Goal: Task Accomplishment & Management: Manage account settings

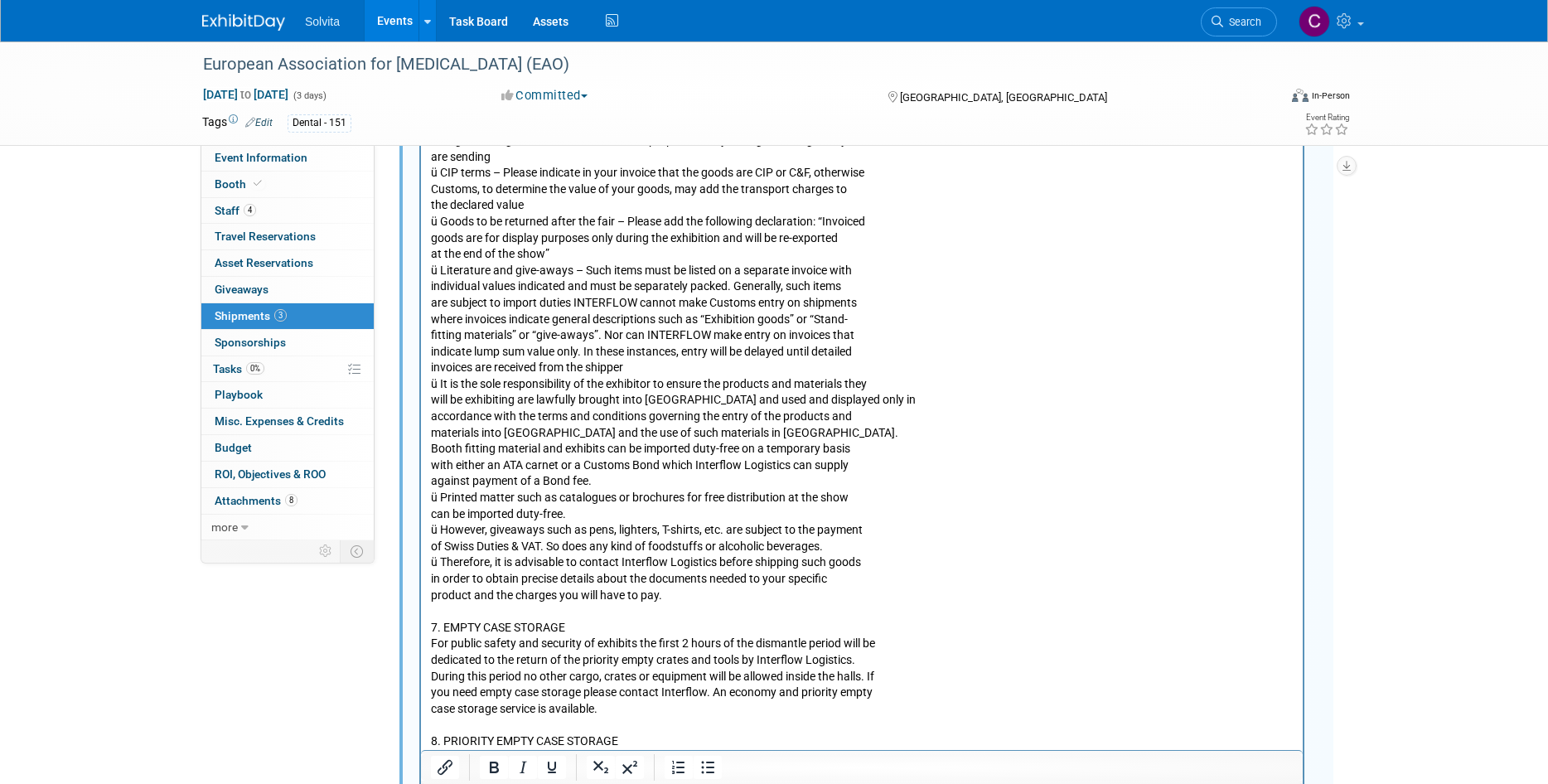
scroll to position [1823, 0]
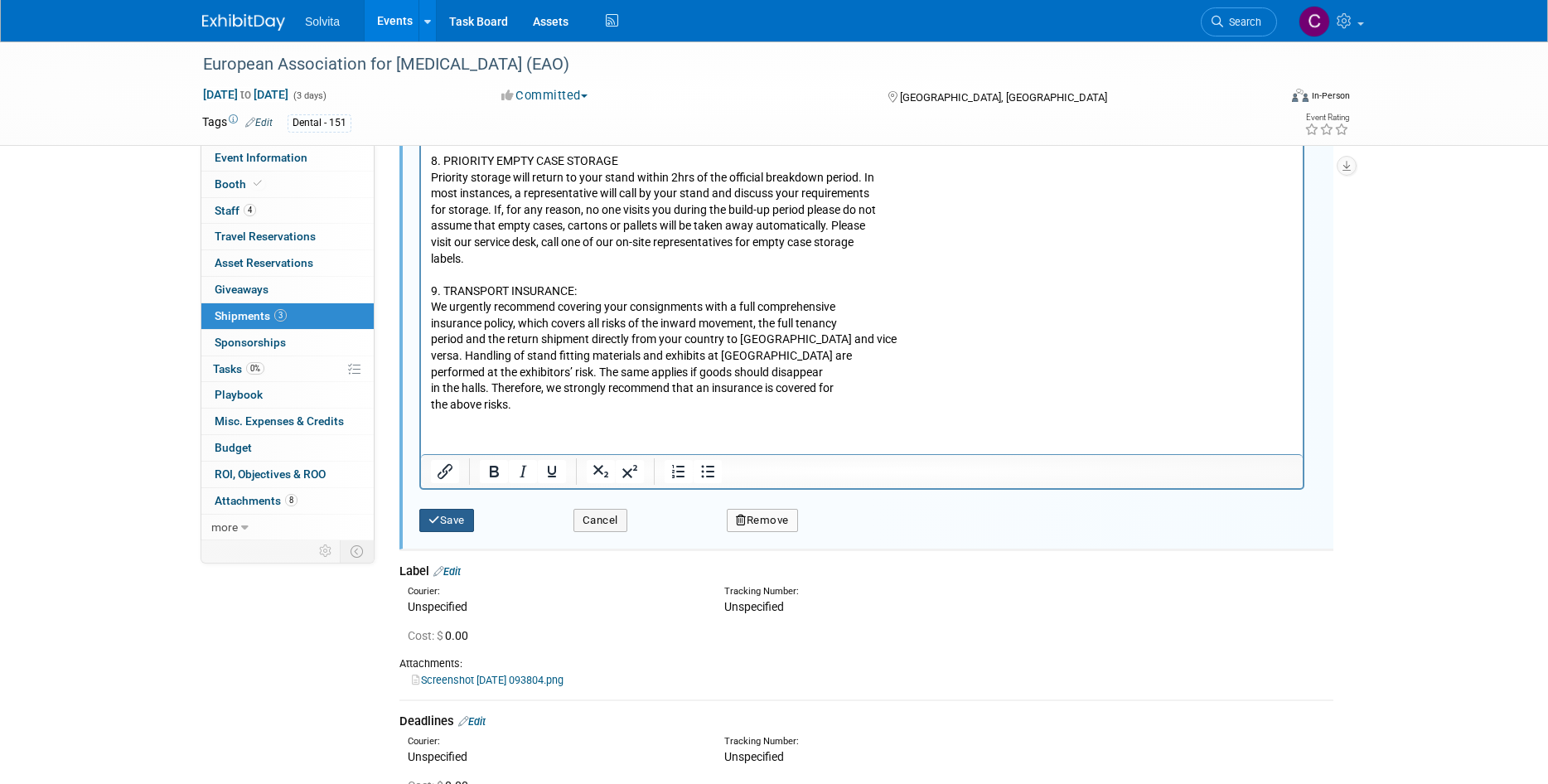
click at [461, 525] on button "Save" at bounding box center [446, 521] width 55 height 23
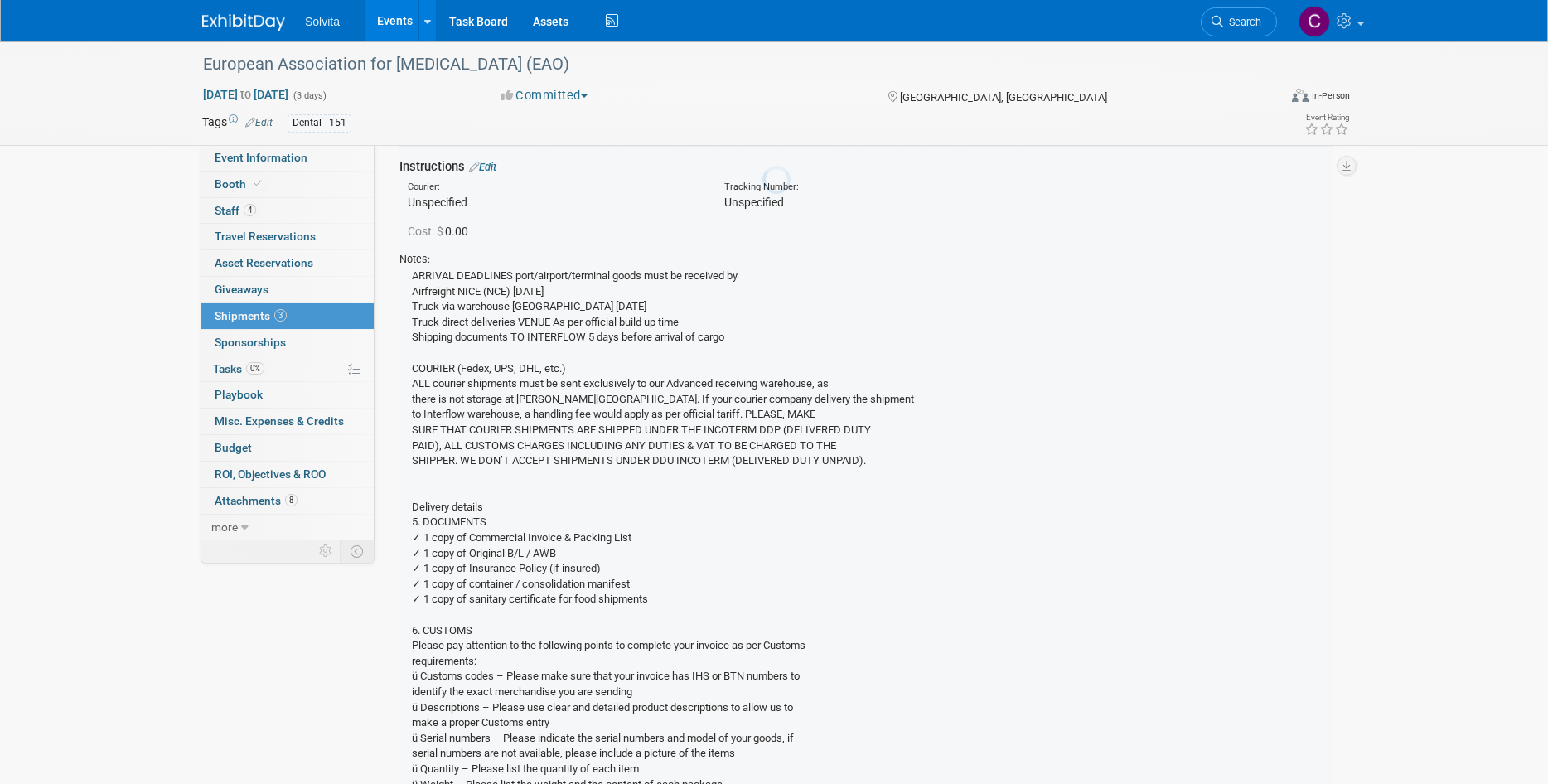
scroll to position [25, 0]
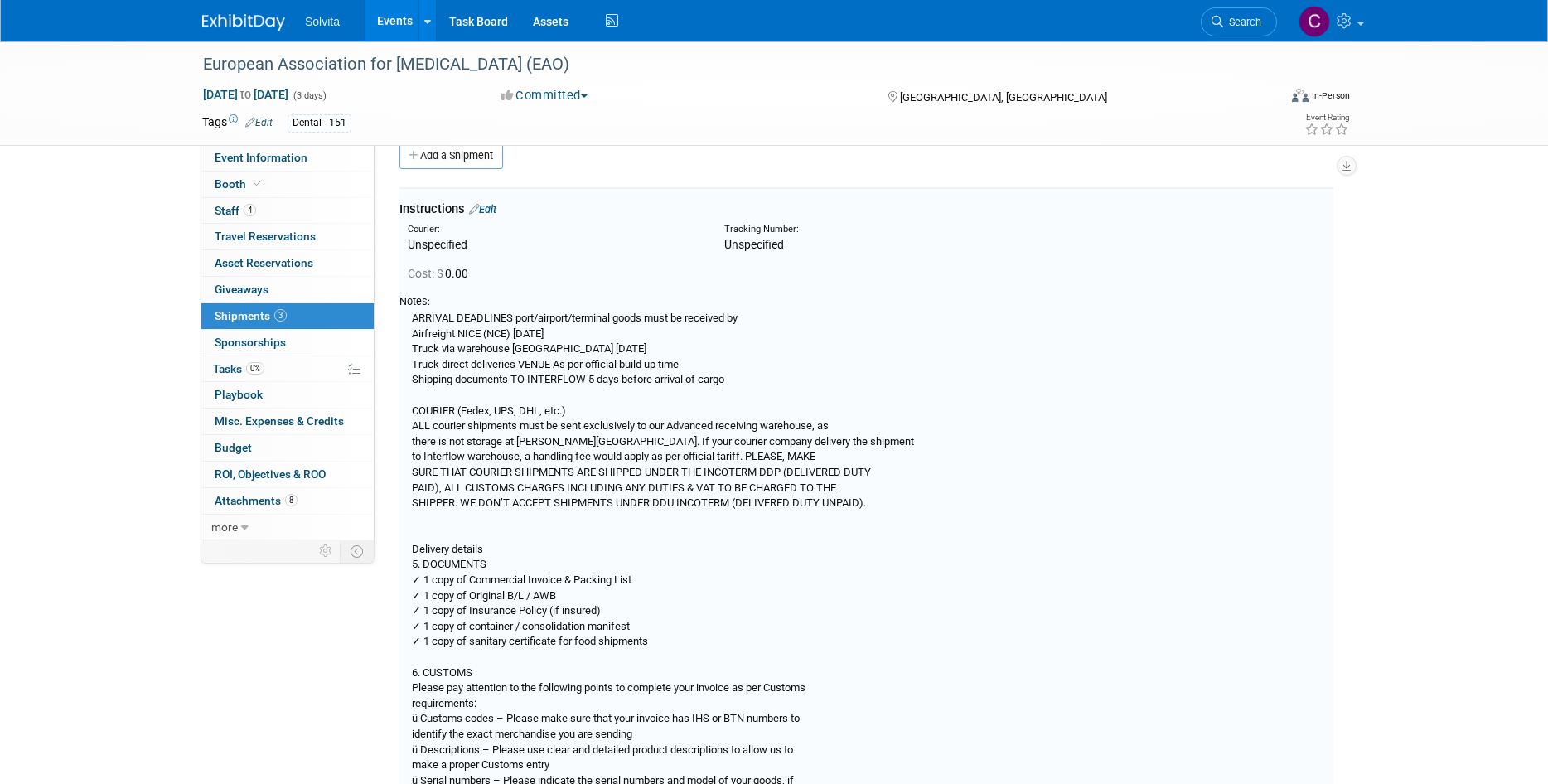
click at [393, 17] on link "Events" at bounding box center [395, 20] width 60 height 41
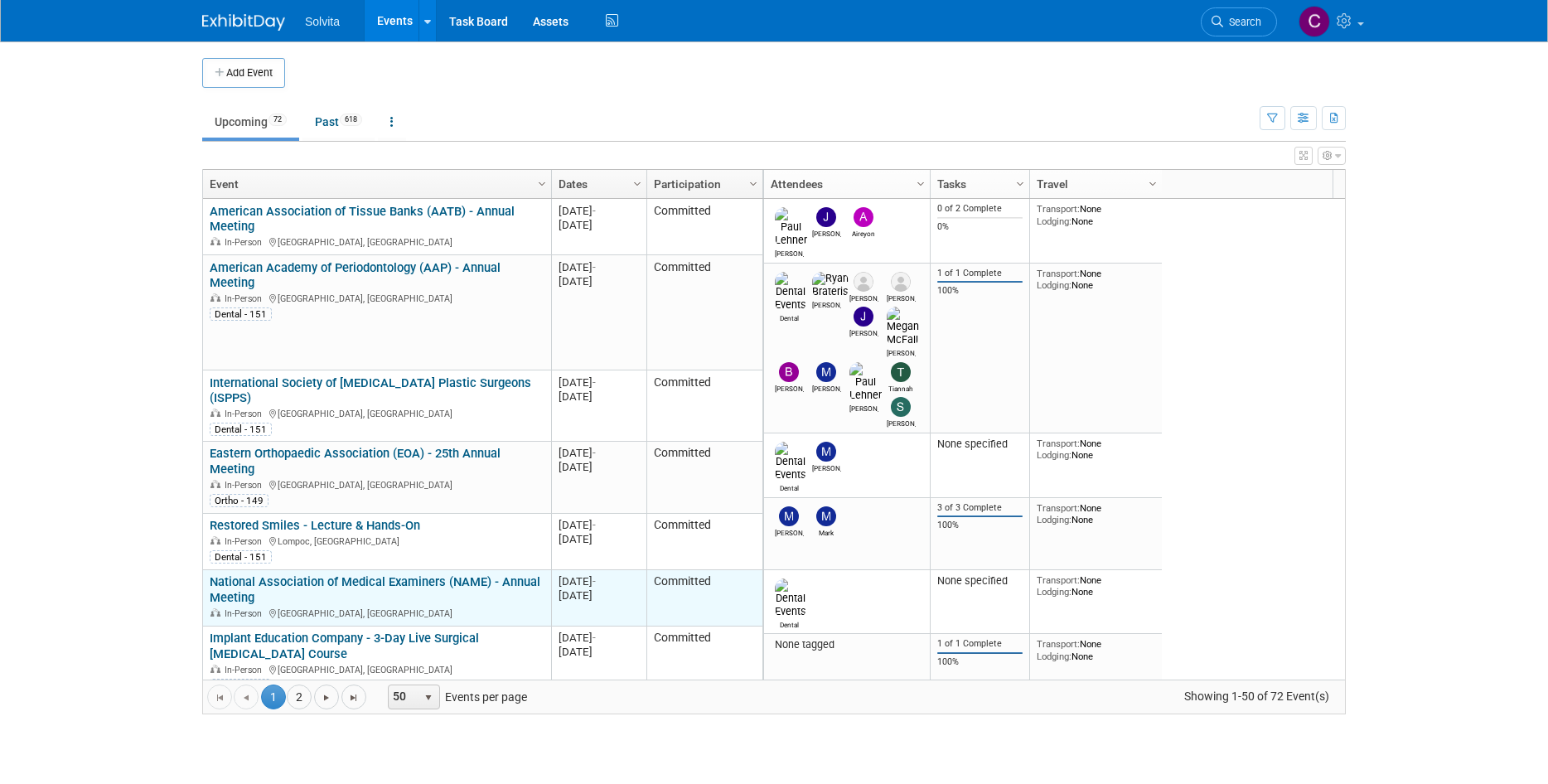
scroll to position [100, 0]
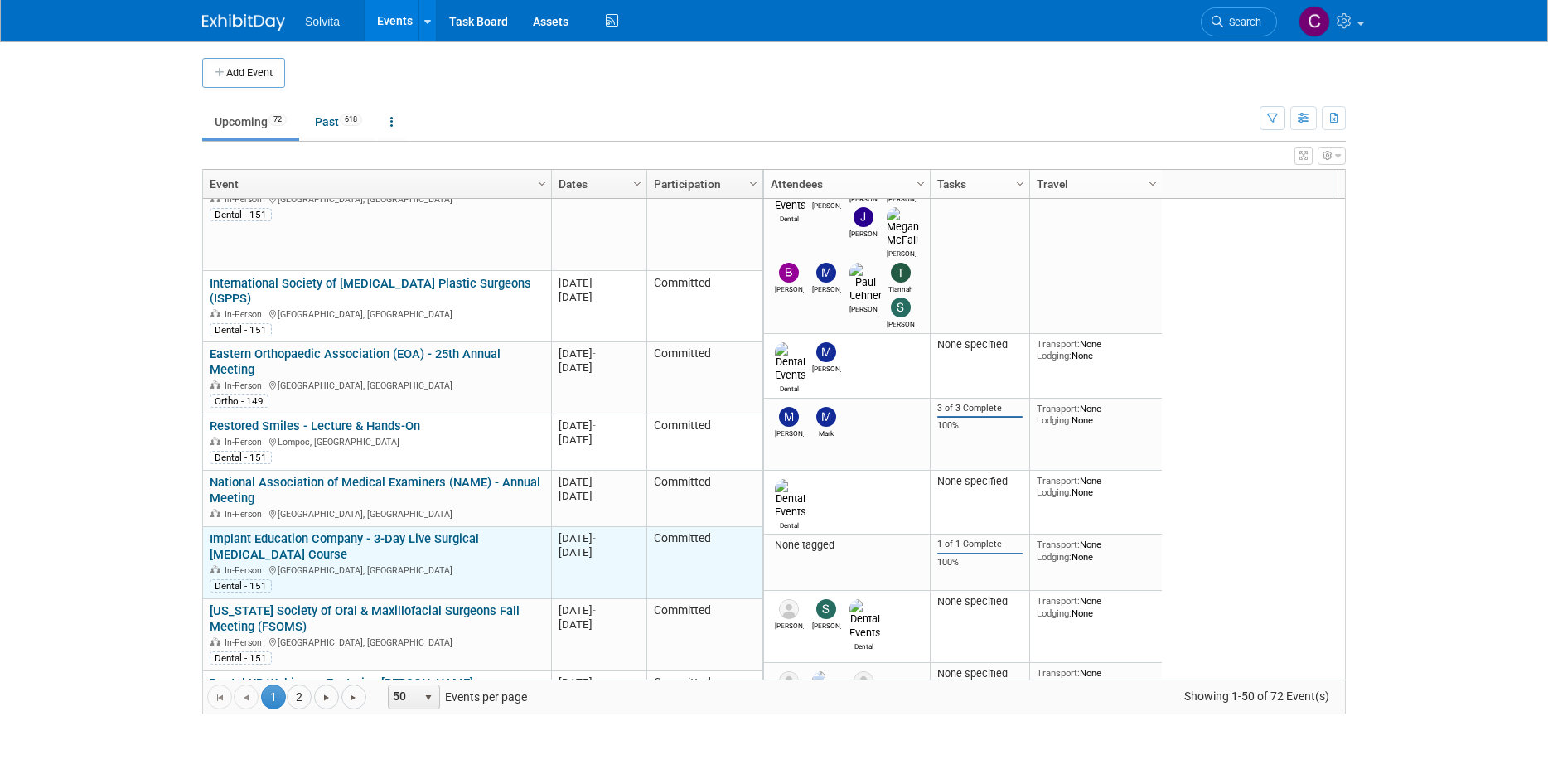
click at [356, 531] on link "Implant Education Company - 3-Day Live Surgical [MEDICAL_DATA] Course" at bounding box center [344, 546] width 269 height 31
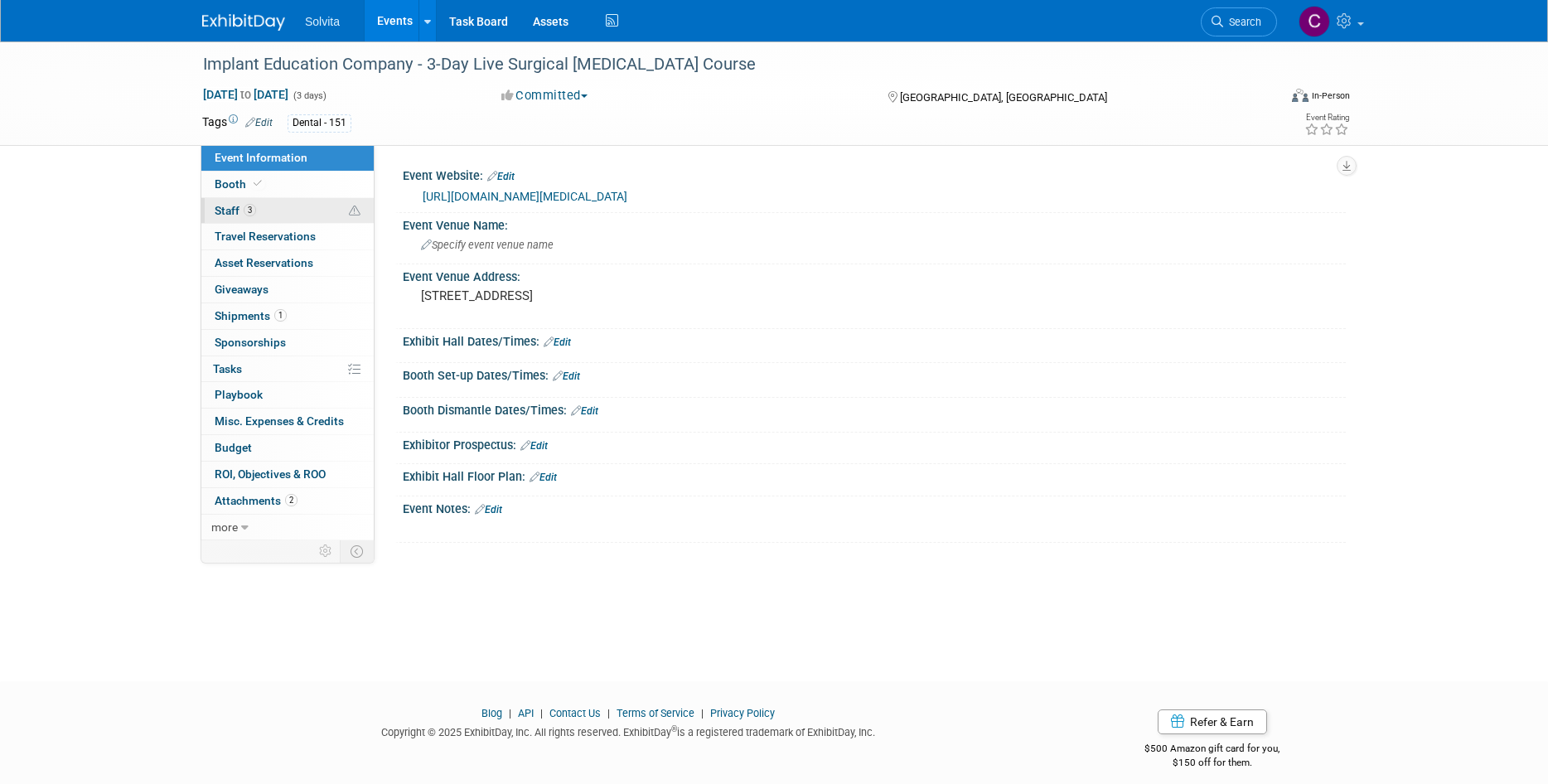
click at [218, 202] on link "3 Staff 3" at bounding box center [288, 210] width 173 height 26
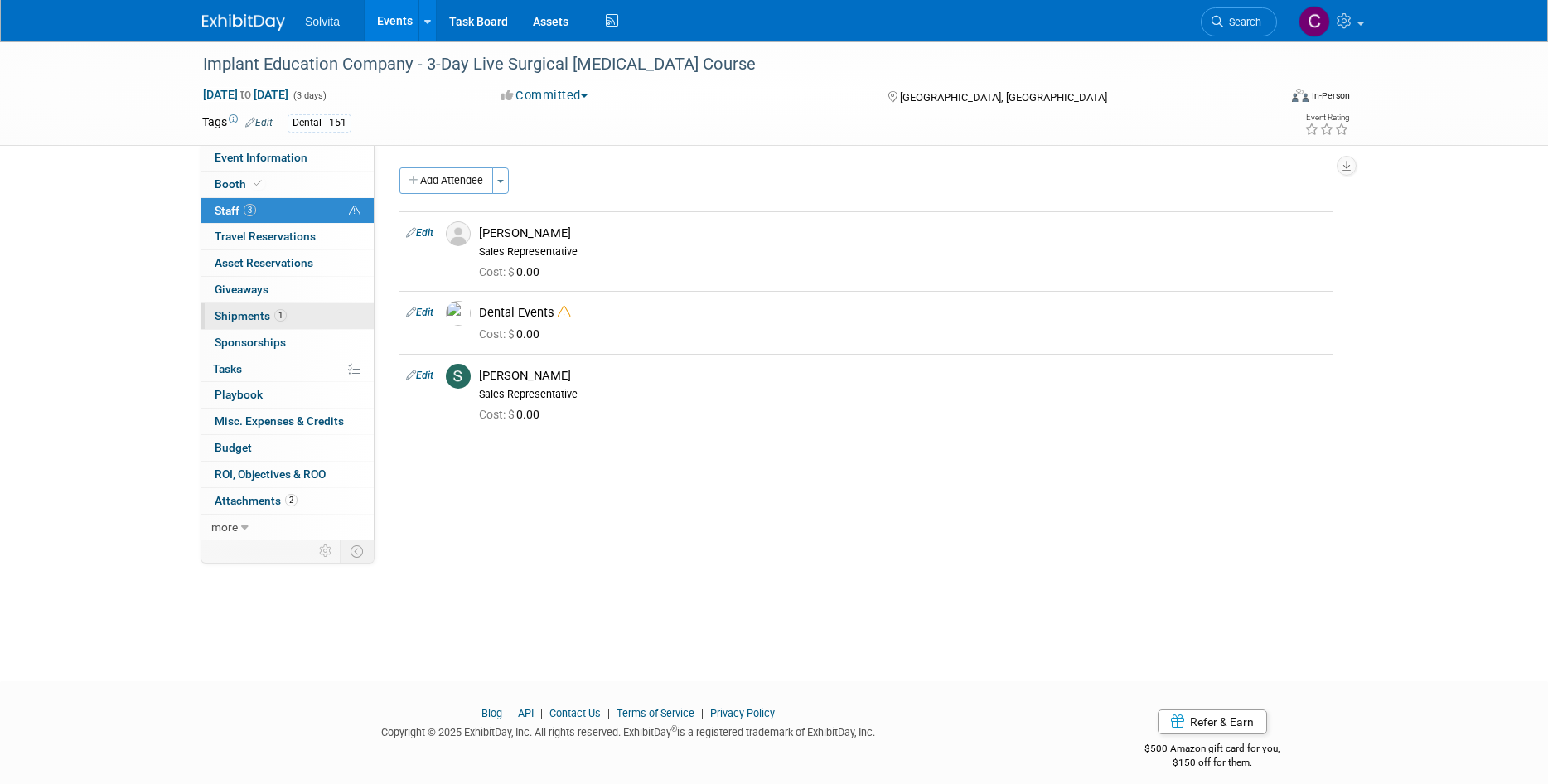
click at [251, 321] on span "Shipments 1" at bounding box center [251, 316] width 72 height 13
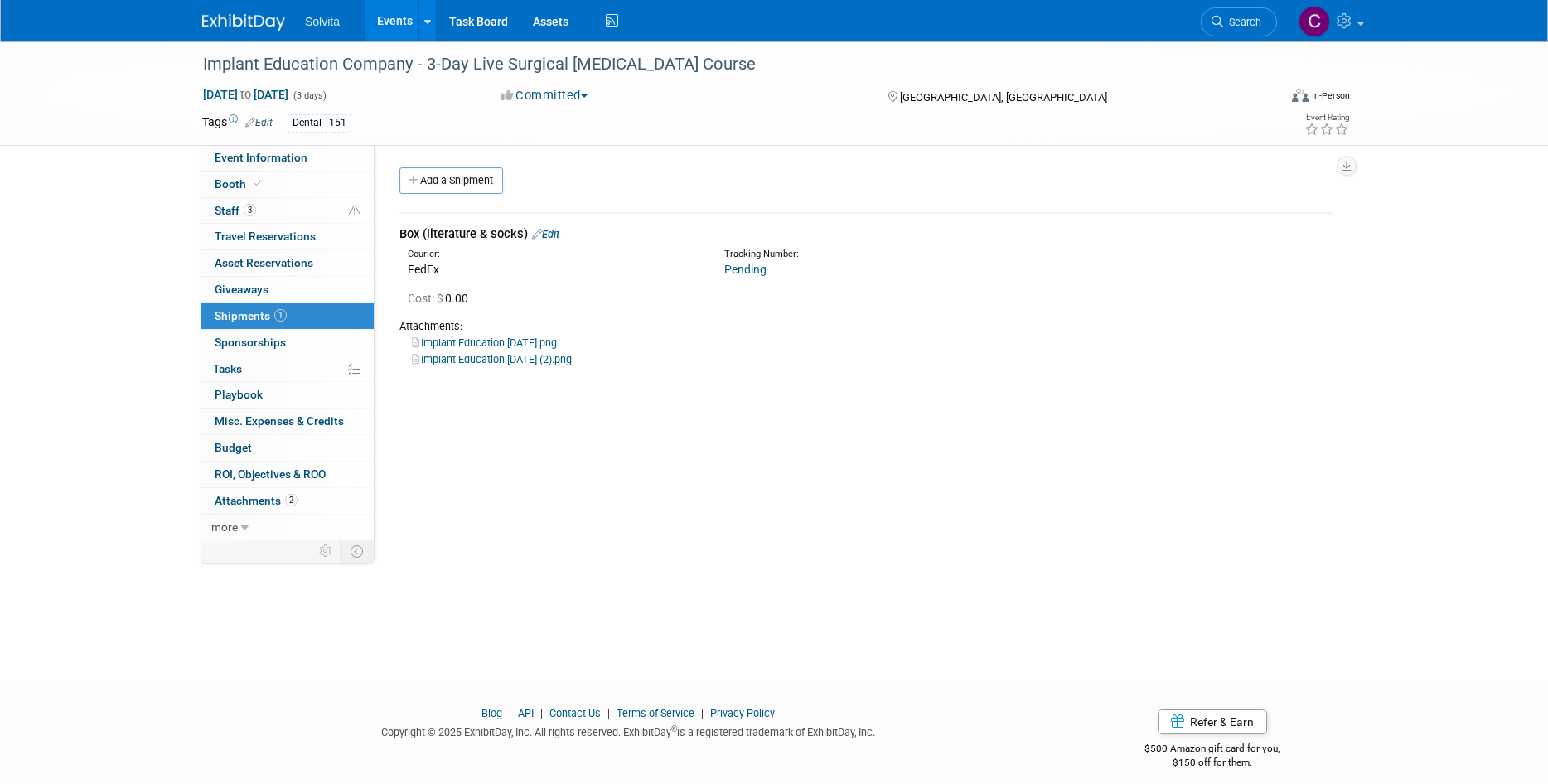
click at [553, 234] on link "Edit" at bounding box center [545, 234] width 28 height 13
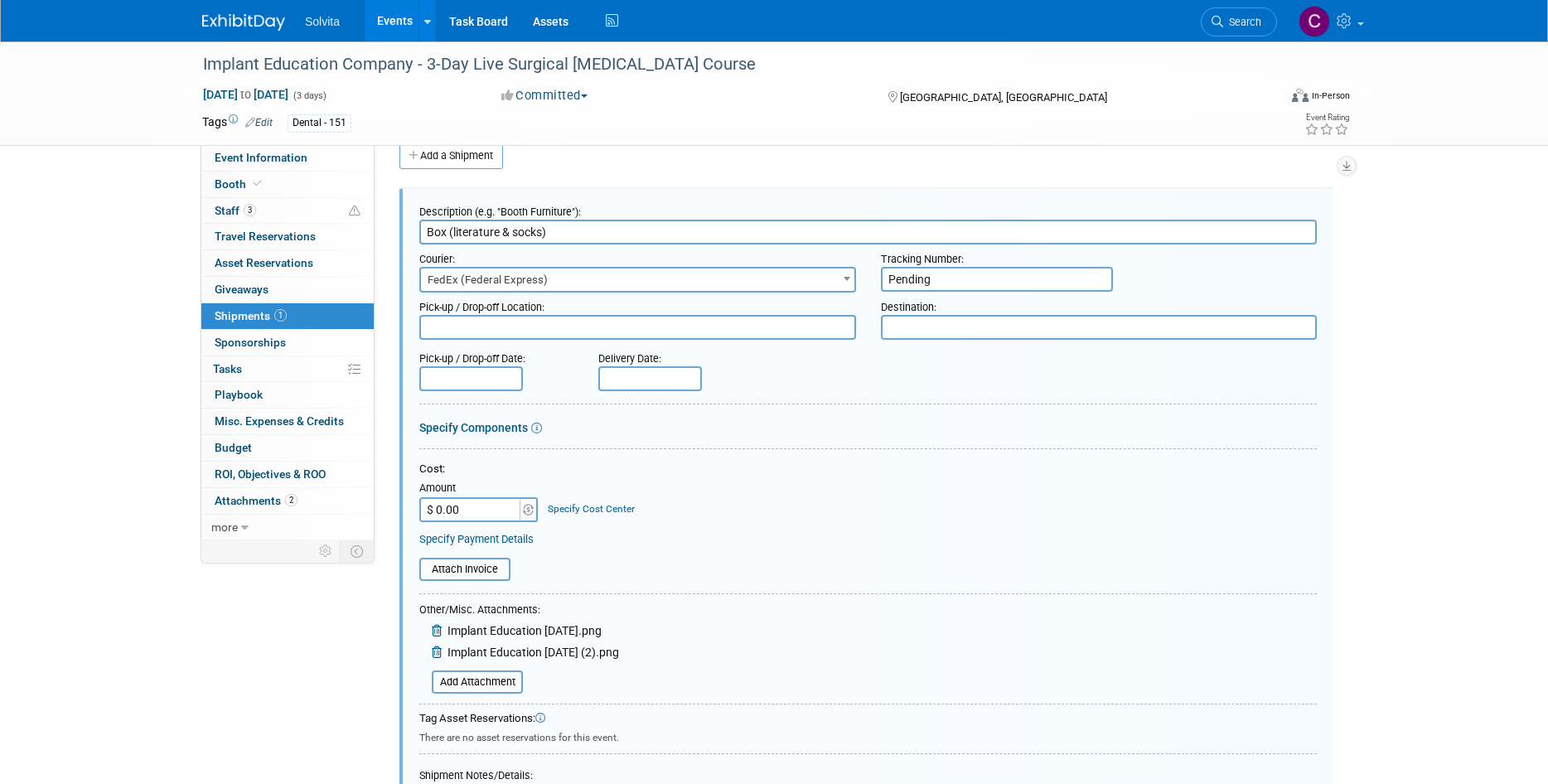
drag, startPoint x: 966, startPoint y: 276, endPoint x: 868, endPoint y: 271, distance: 98.1
click at [869, 271] on div "Tracking Number: Pending" at bounding box center [1099, 268] width 461 height 47
paste input "1Z45X4110363125842"
type input "1Z45X4110363125842"
click at [616, 278] on span "FedEx (Federal Express)" at bounding box center [637, 280] width 434 height 23
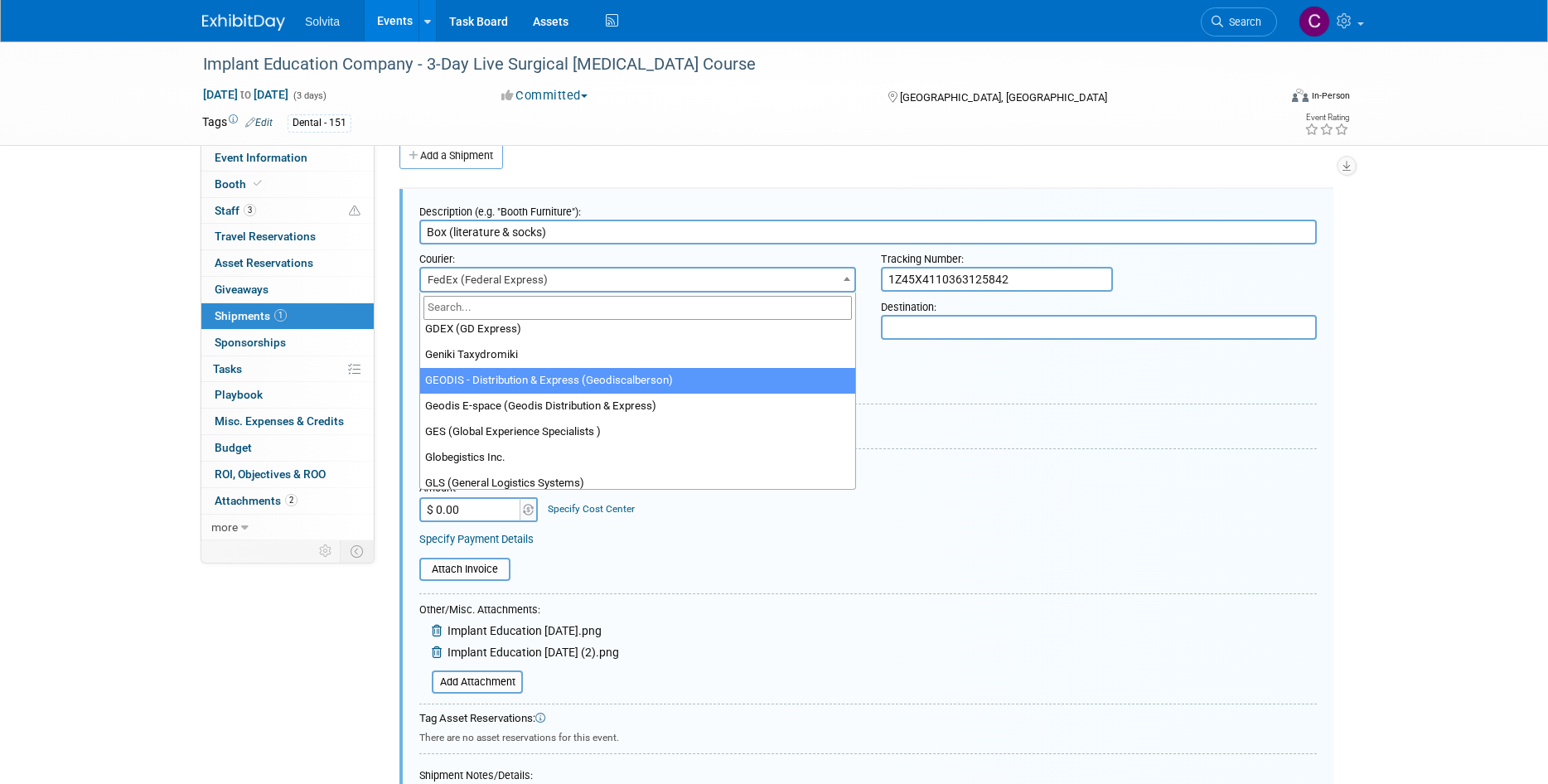
scroll to position [5972, 0]
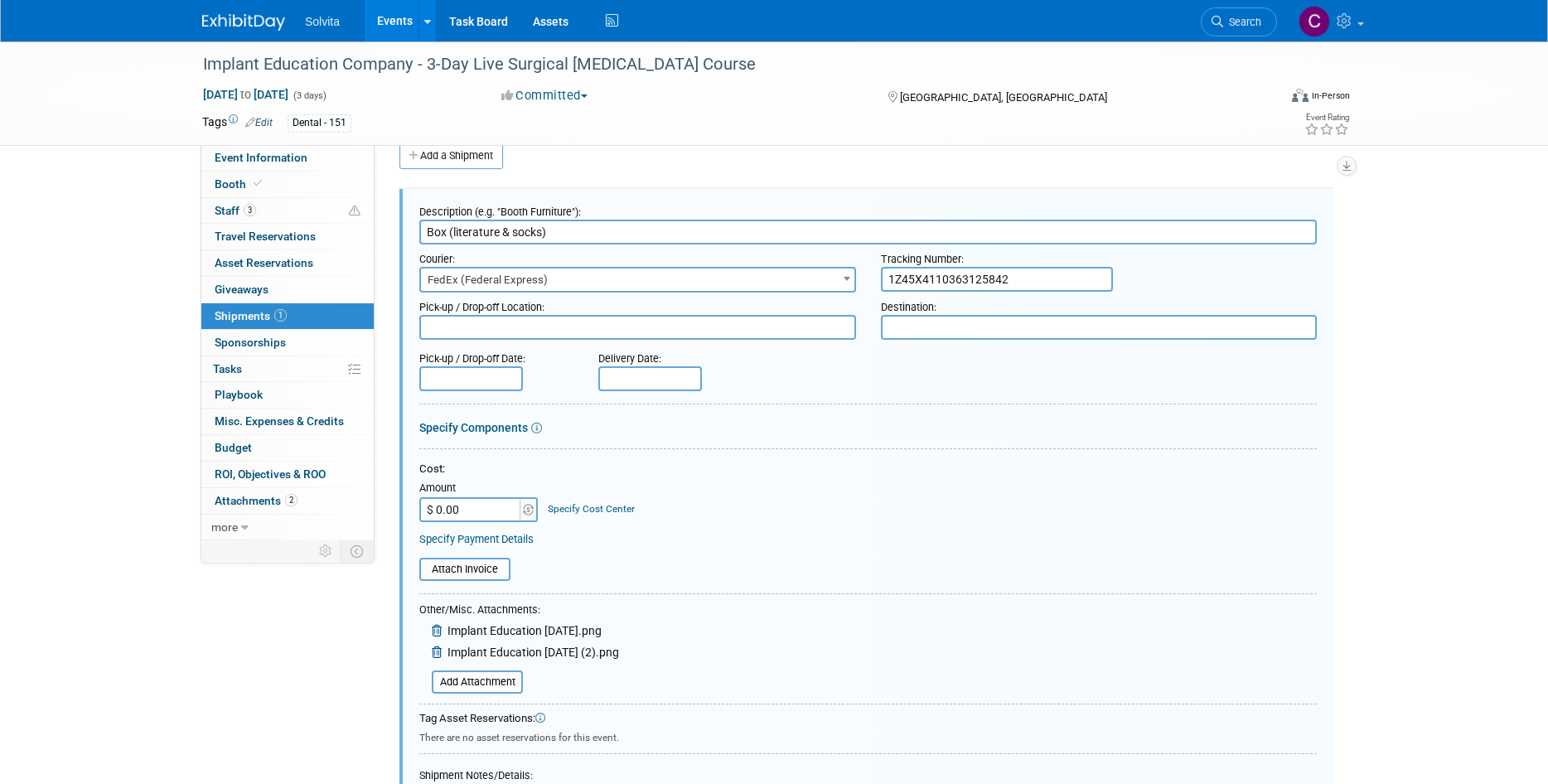
click at [1376, 459] on div "Implant Education Company - 3-Day Live Surgical Sinus Lift Course Oct 22, 2025 …" at bounding box center [774, 490] width 1548 height 946
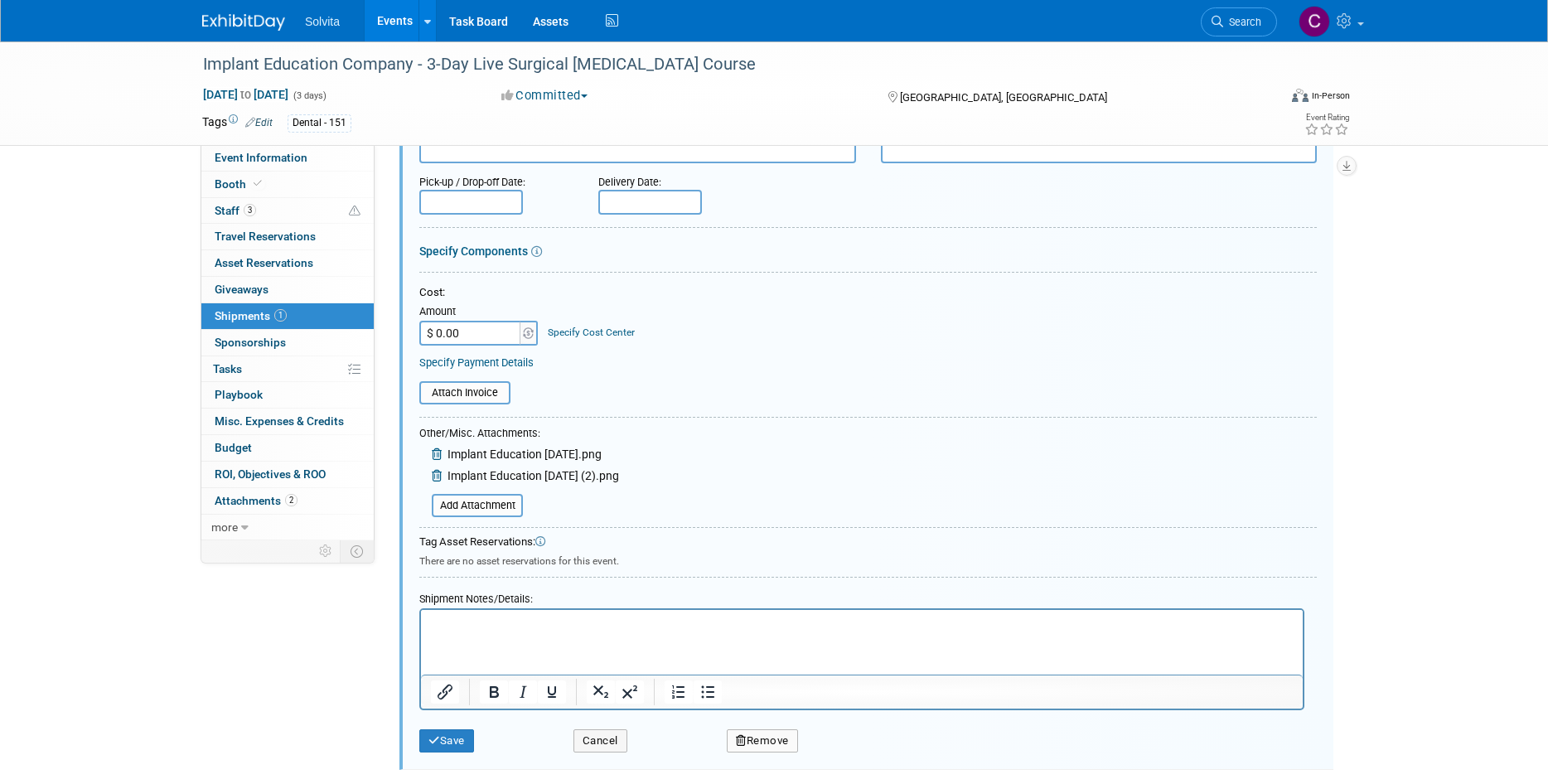
scroll to position [349, 0]
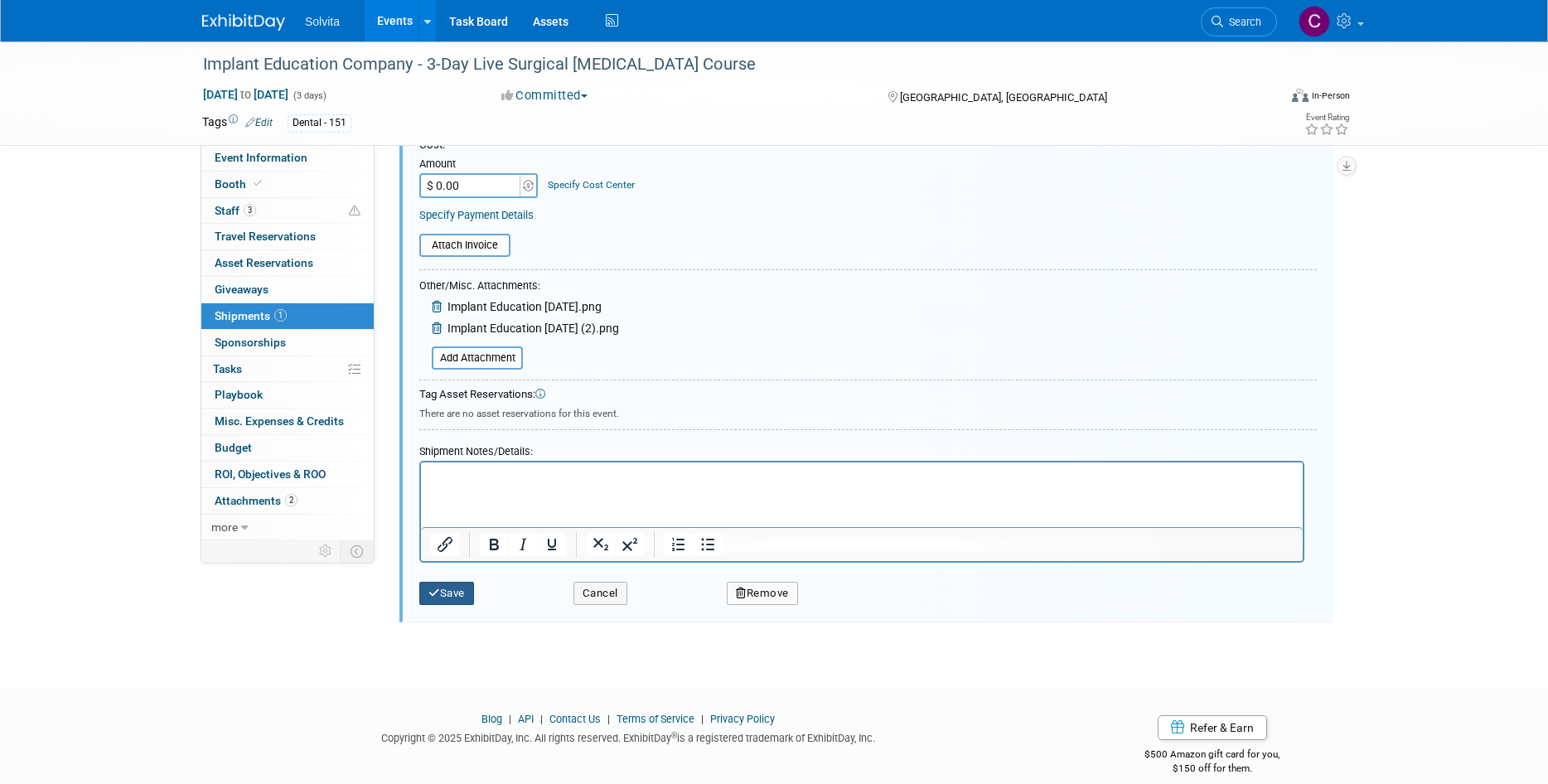
drag, startPoint x: 455, startPoint y: 590, endPoint x: 621, endPoint y: 620, distance: 168.7
click at [455, 590] on button "Save" at bounding box center [446, 594] width 55 height 23
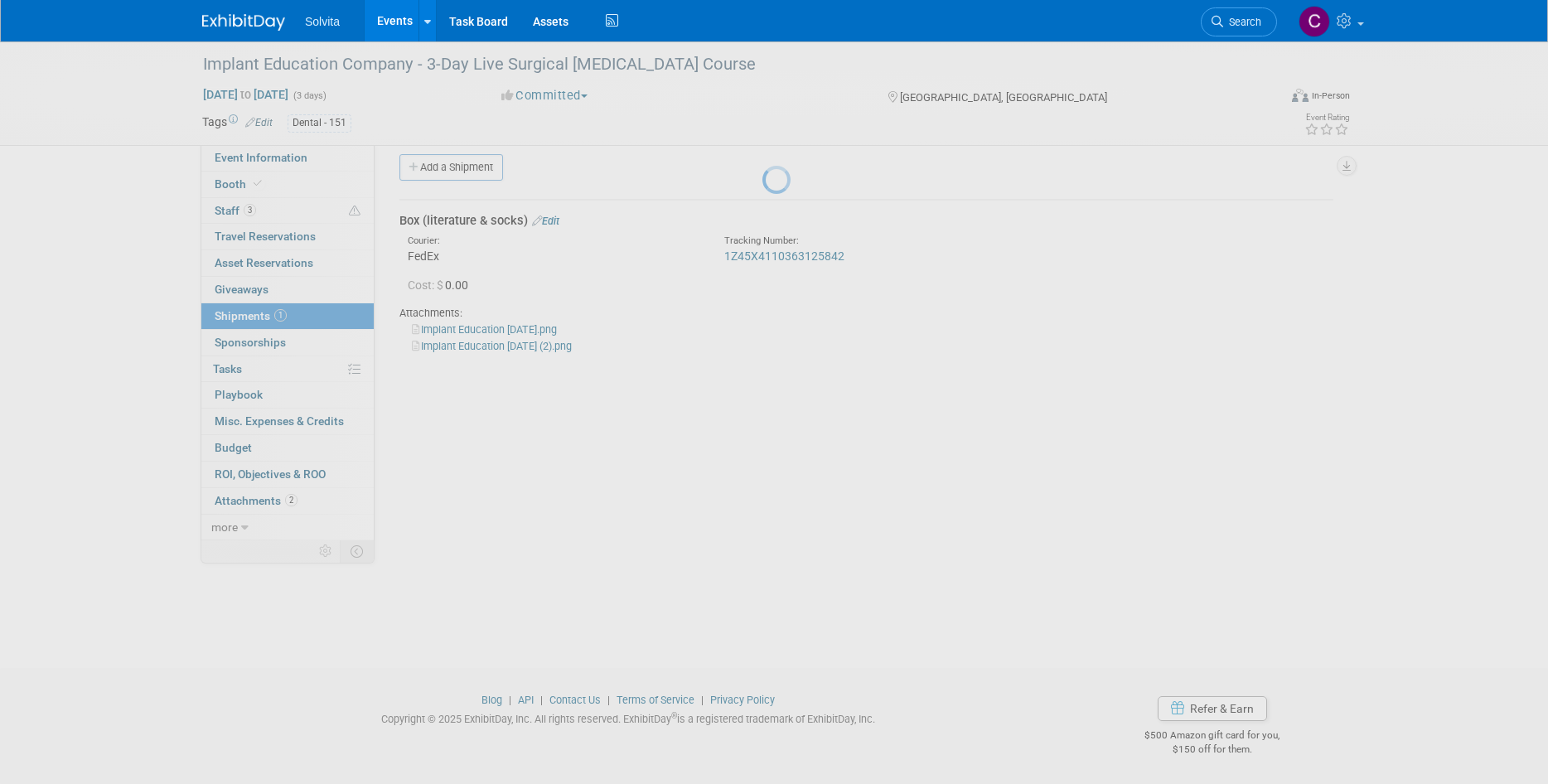
scroll to position [13, 0]
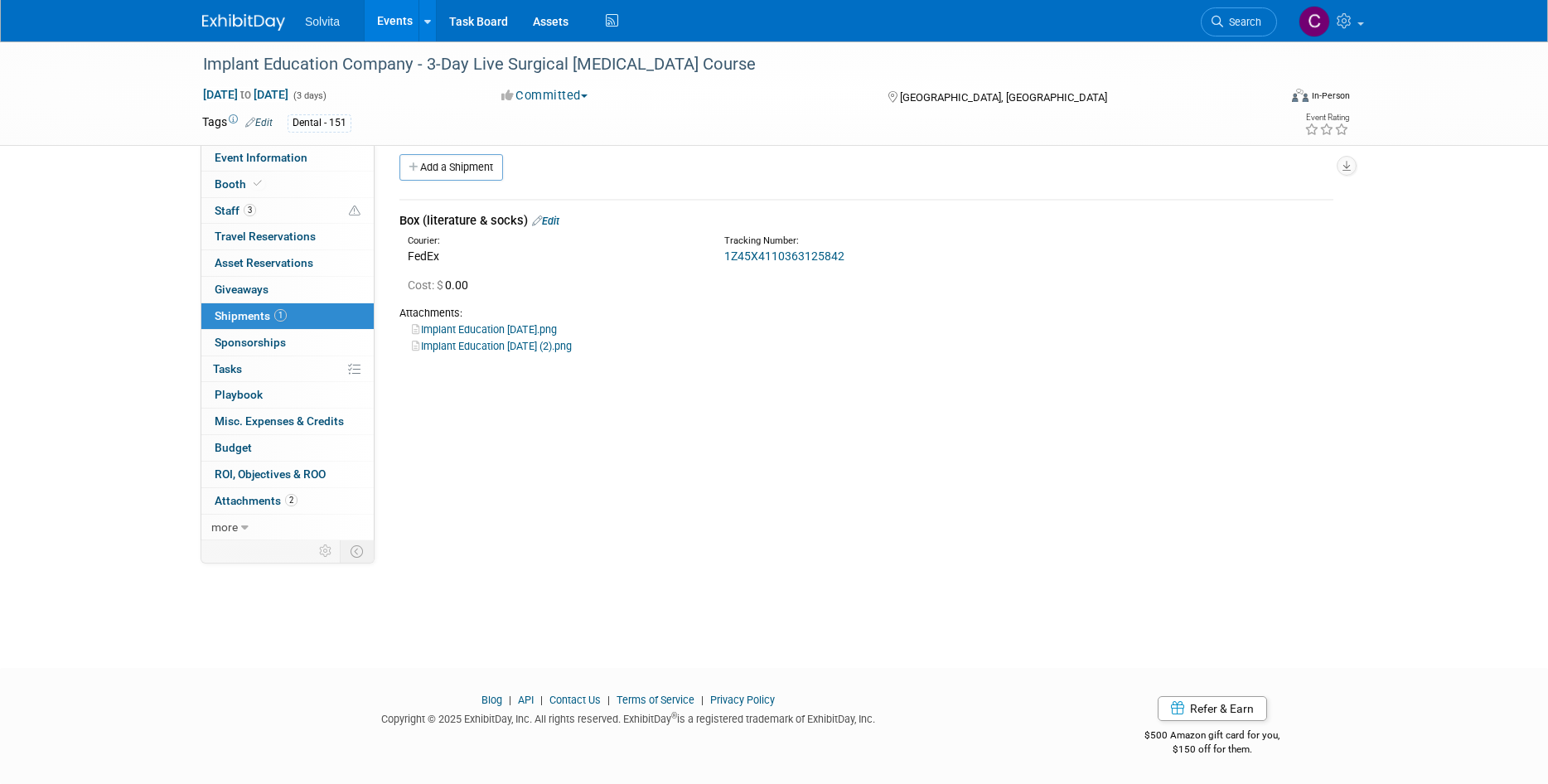
click at [551, 221] on link "Edit" at bounding box center [545, 221] width 28 height 13
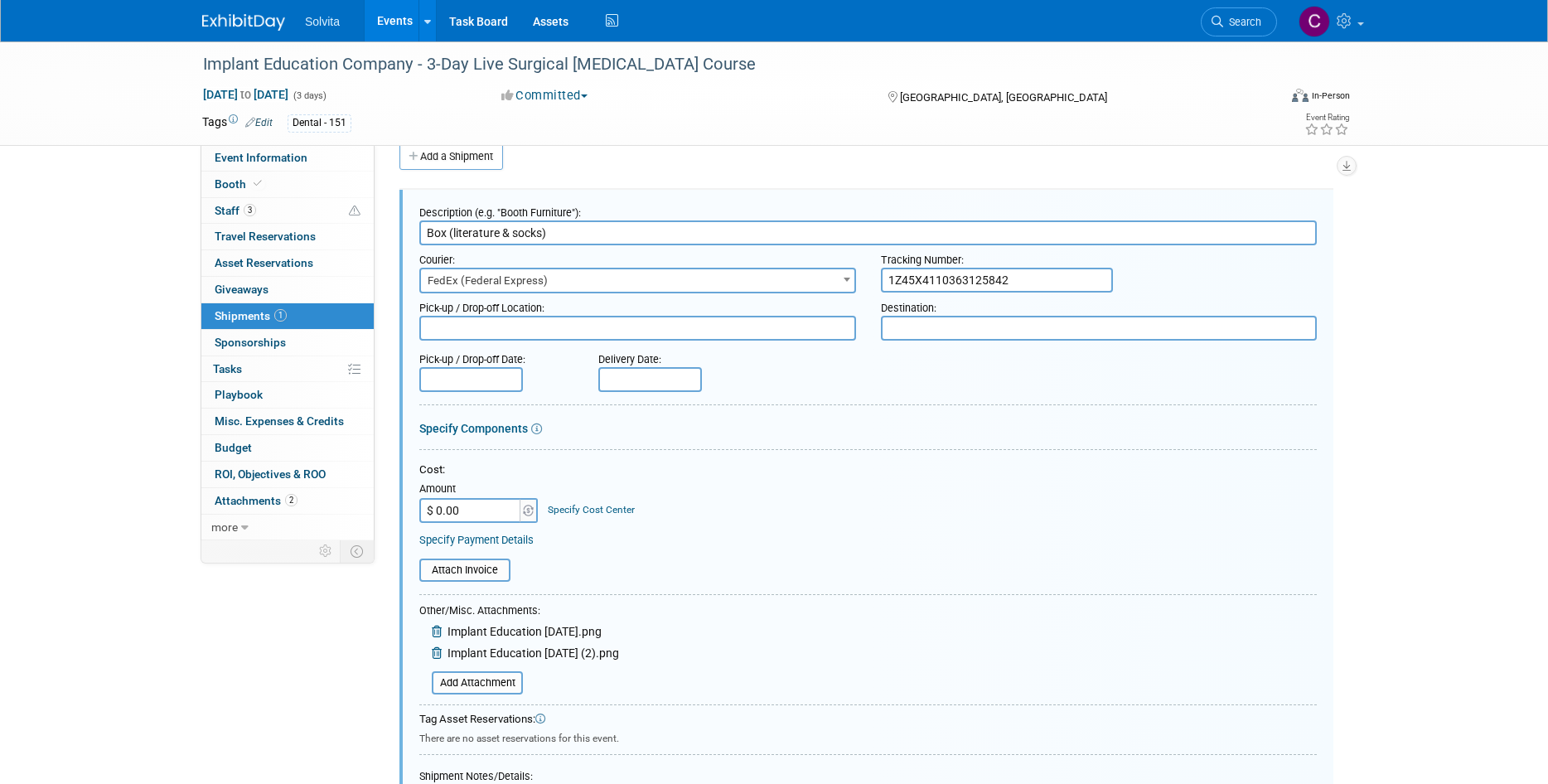
scroll to position [25, 0]
click at [555, 231] on input "Box (literature & socks)" at bounding box center [868, 232] width 897 height 25
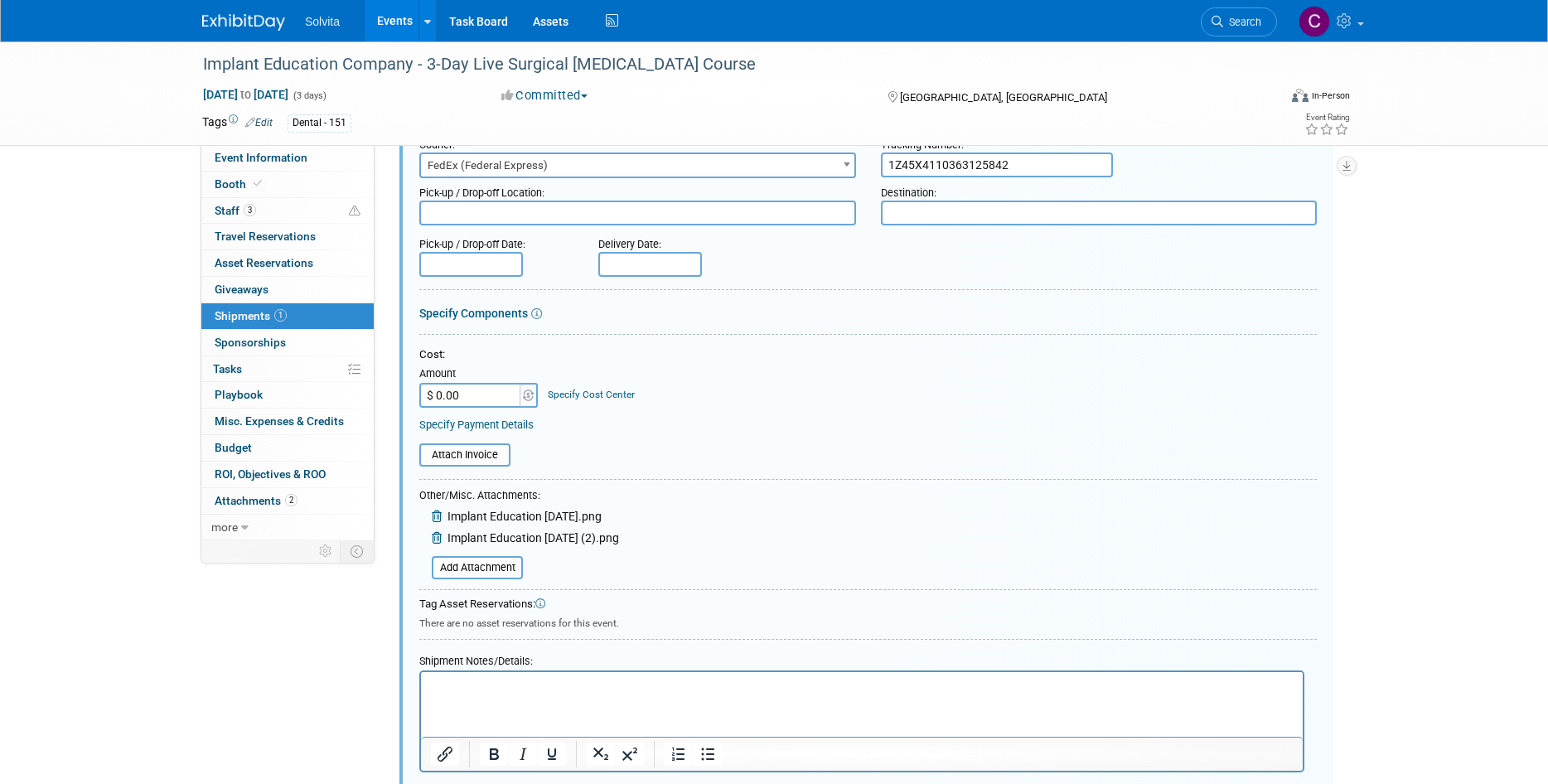
scroll to position [273, 0]
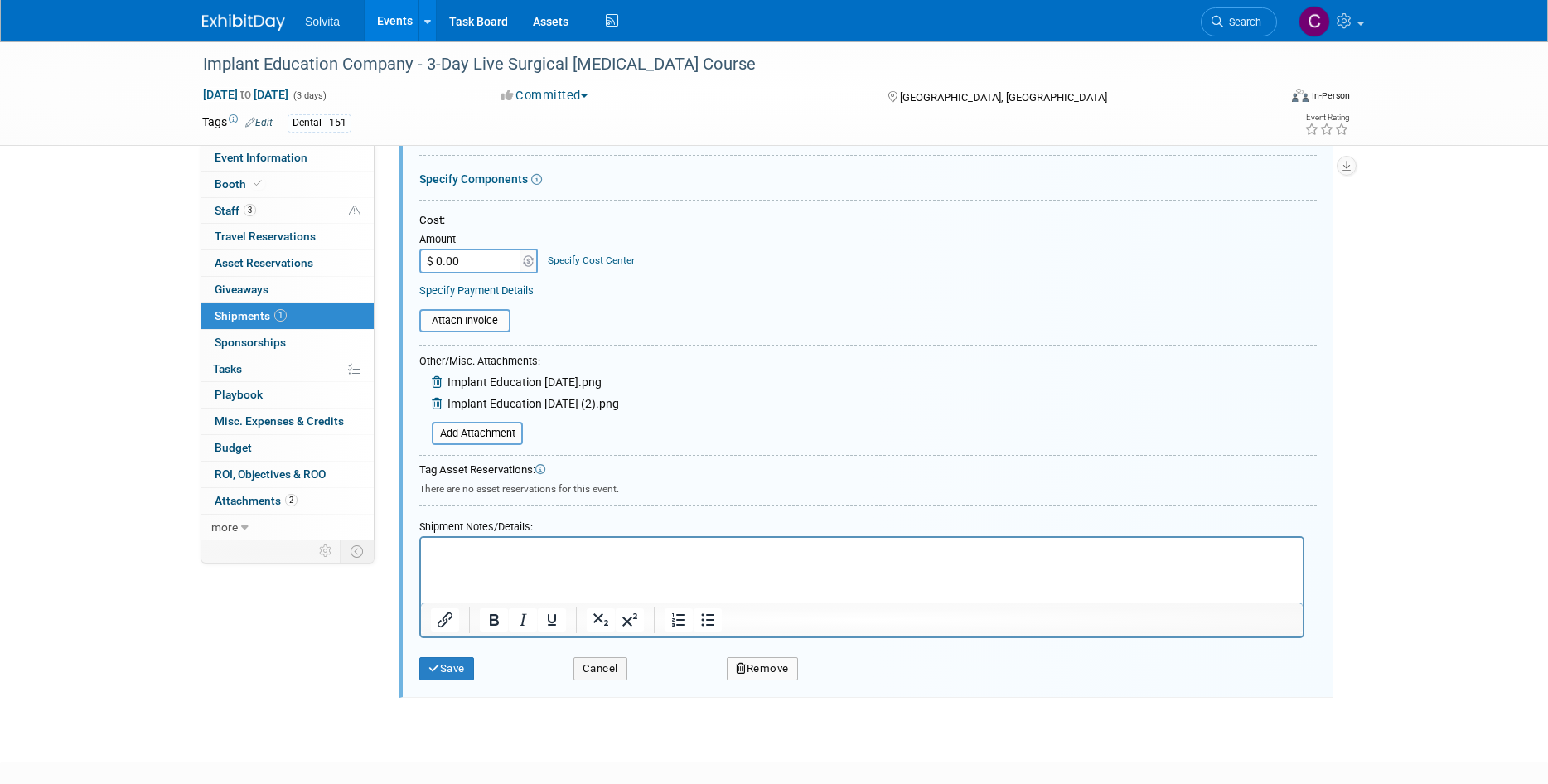
click at [501, 548] on p "Rich Text Area. Press ALT-0 for help." at bounding box center [862, 553] width 863 height 17
click at [451, 667] on button "Save" at bounding box center [446, 669] width 55 height 23
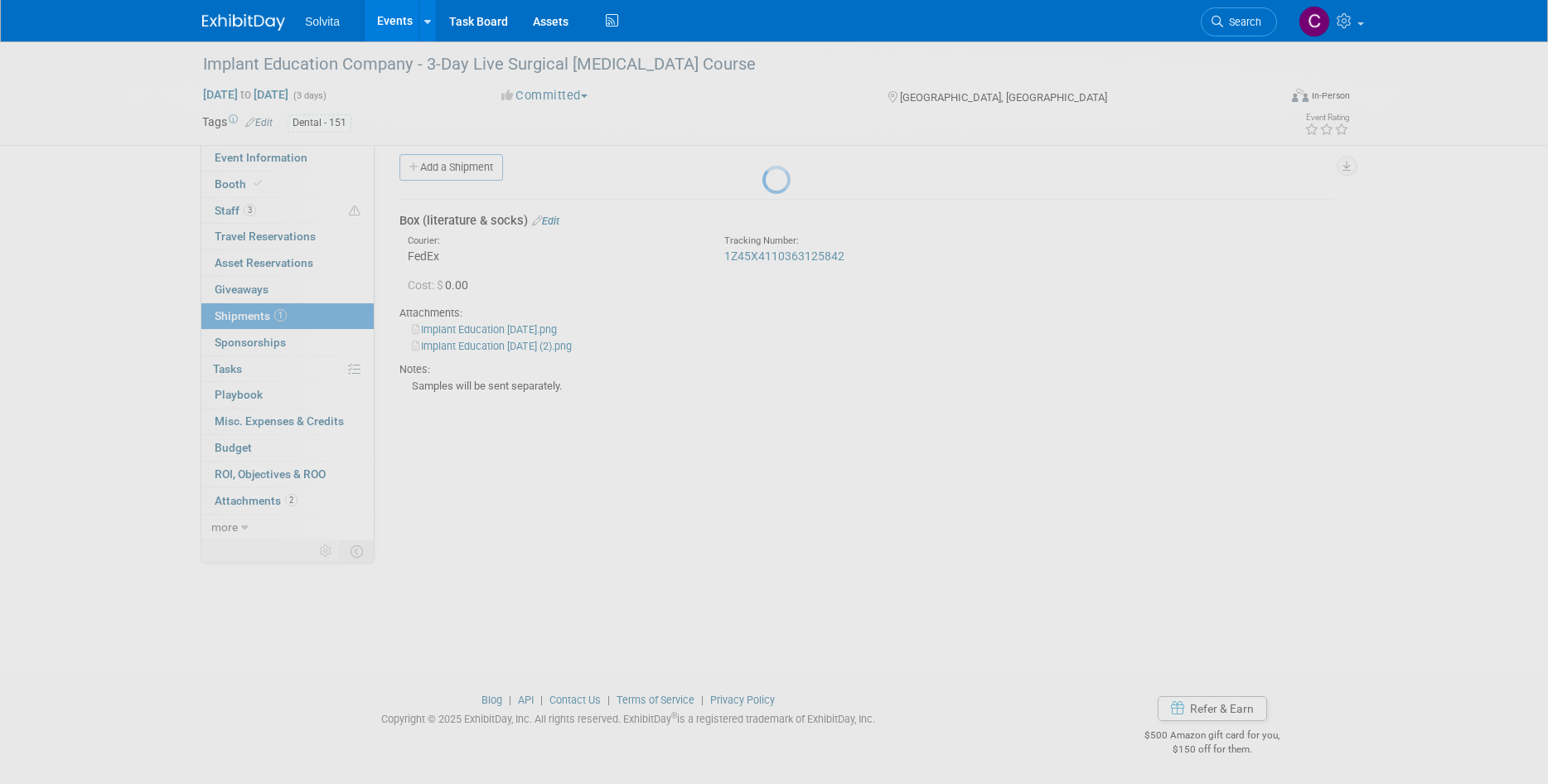
scroll to position [13, 0]
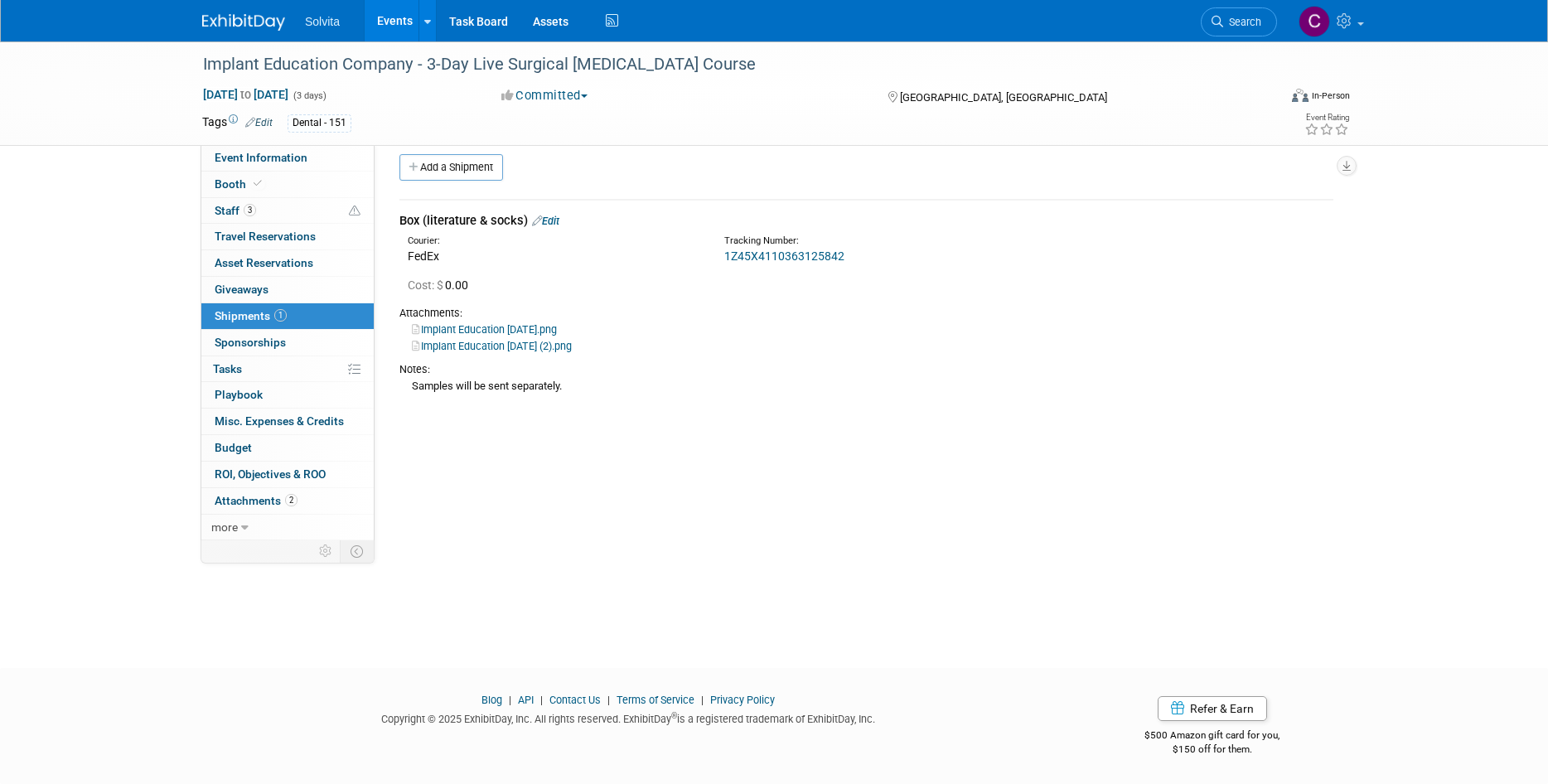
click at [377, 18] on link "Events" at bounding box center [395, 20] width 60 height 41
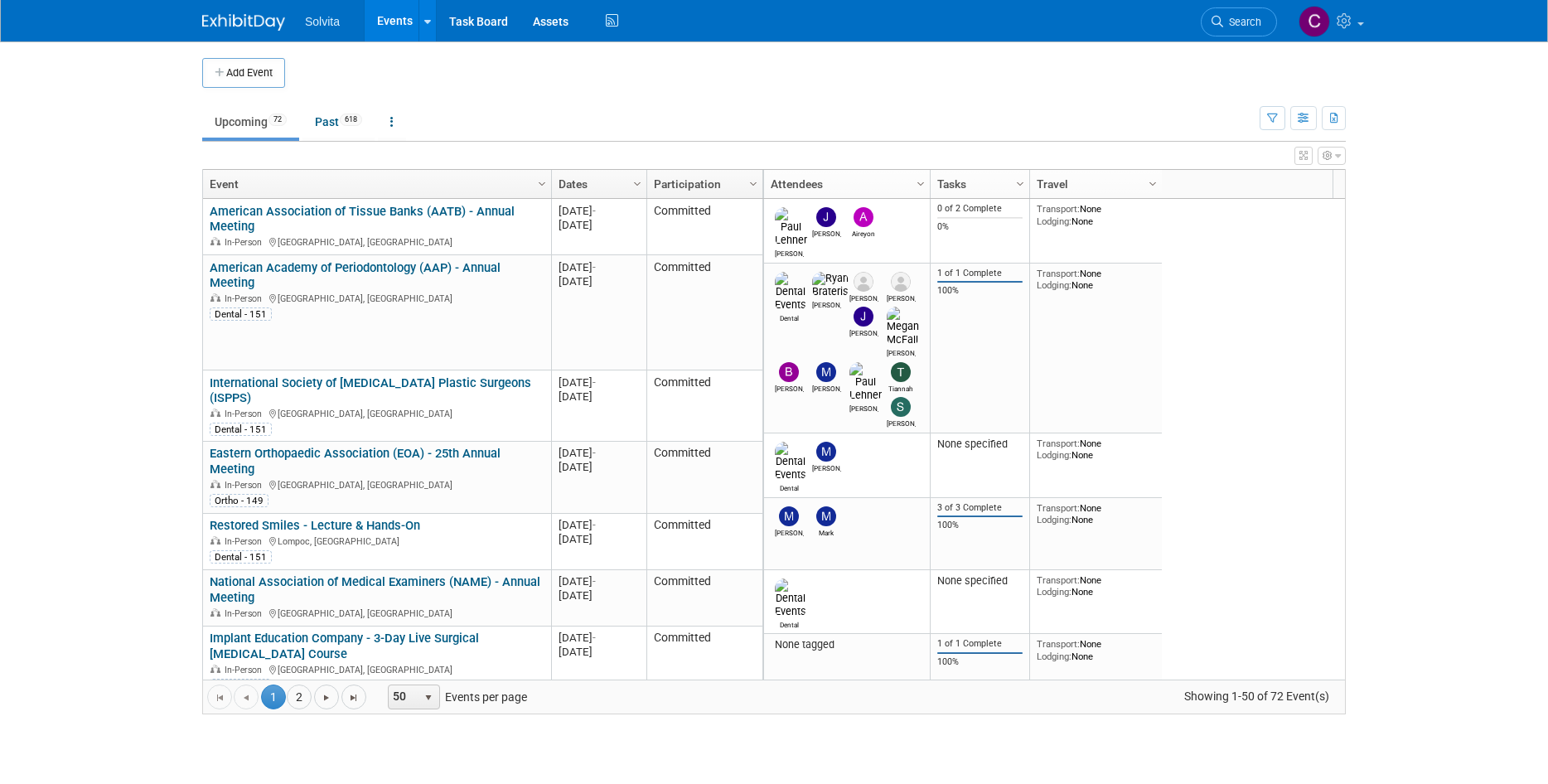
click at [391, 26] on link "Events" at bounding box center [395, 20] width 60 height 41
click at [339, 122] on link "Past 618" at bounding box center [339, 122] width 72 height 32
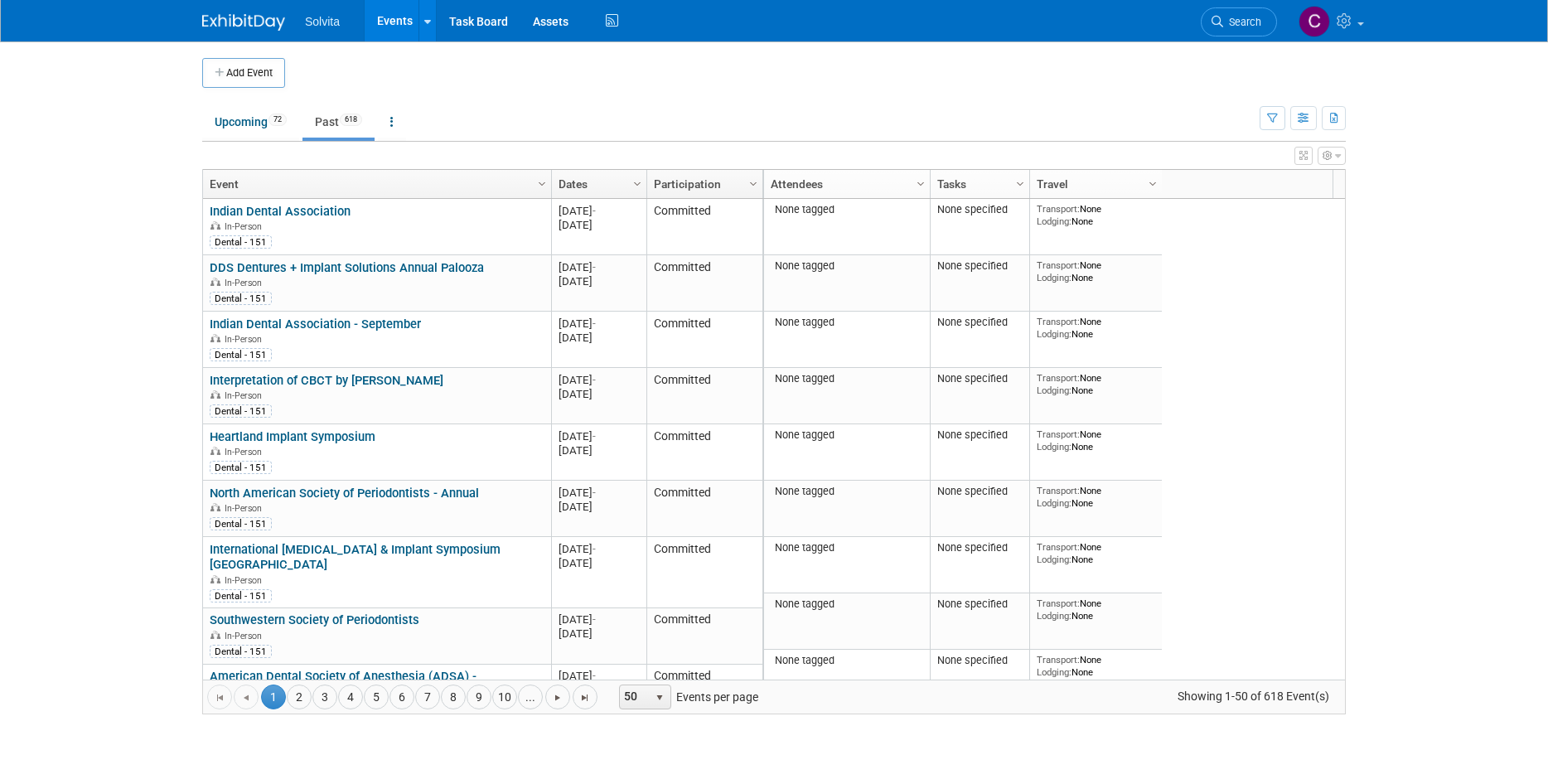
click at [584, 186] on link "Dates" at bounding box center [597, 184] width 77 height 29
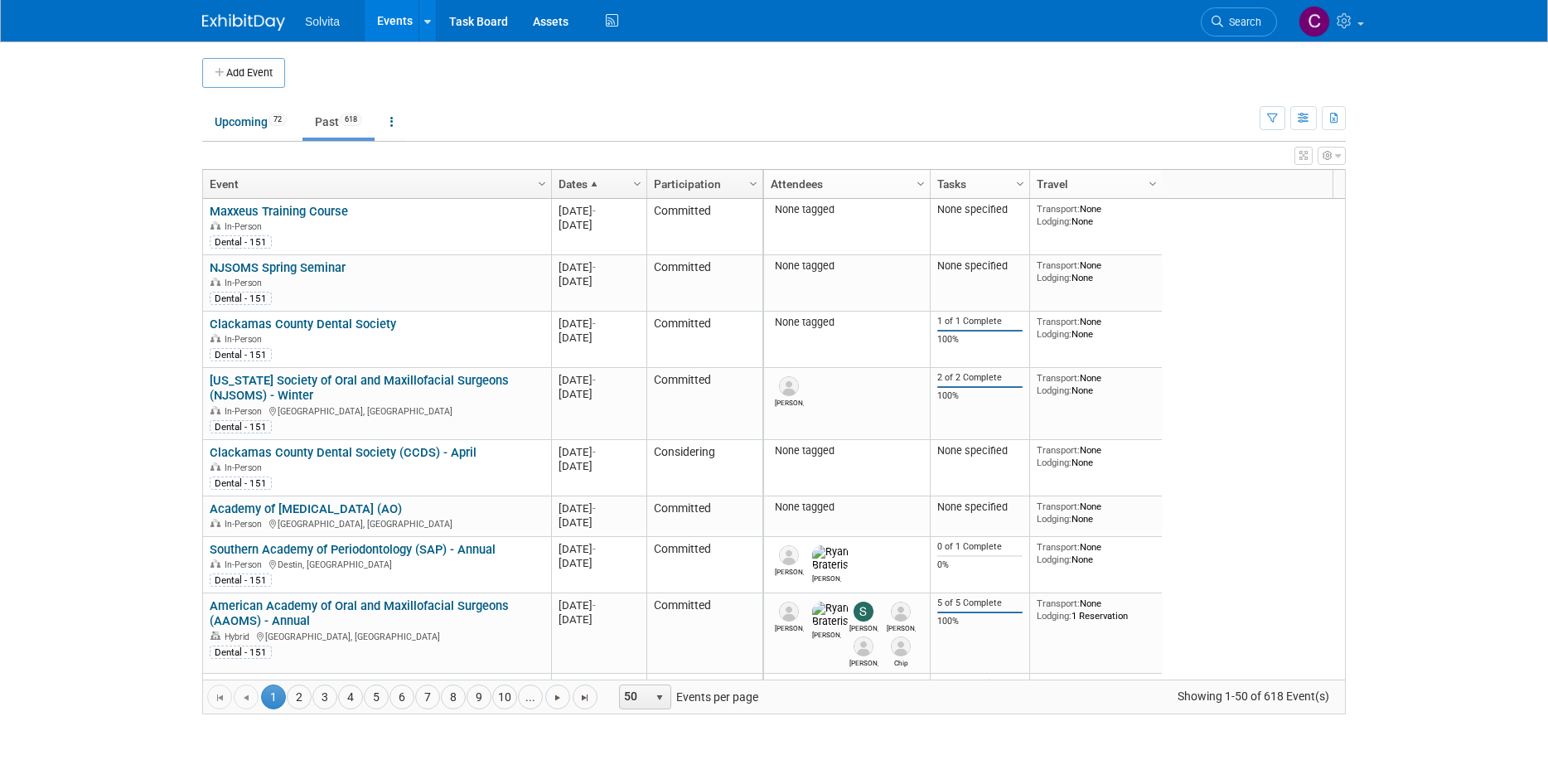
click at [584, 186] on link "Dates" at bounding box center [597, 184] width 77 height 29
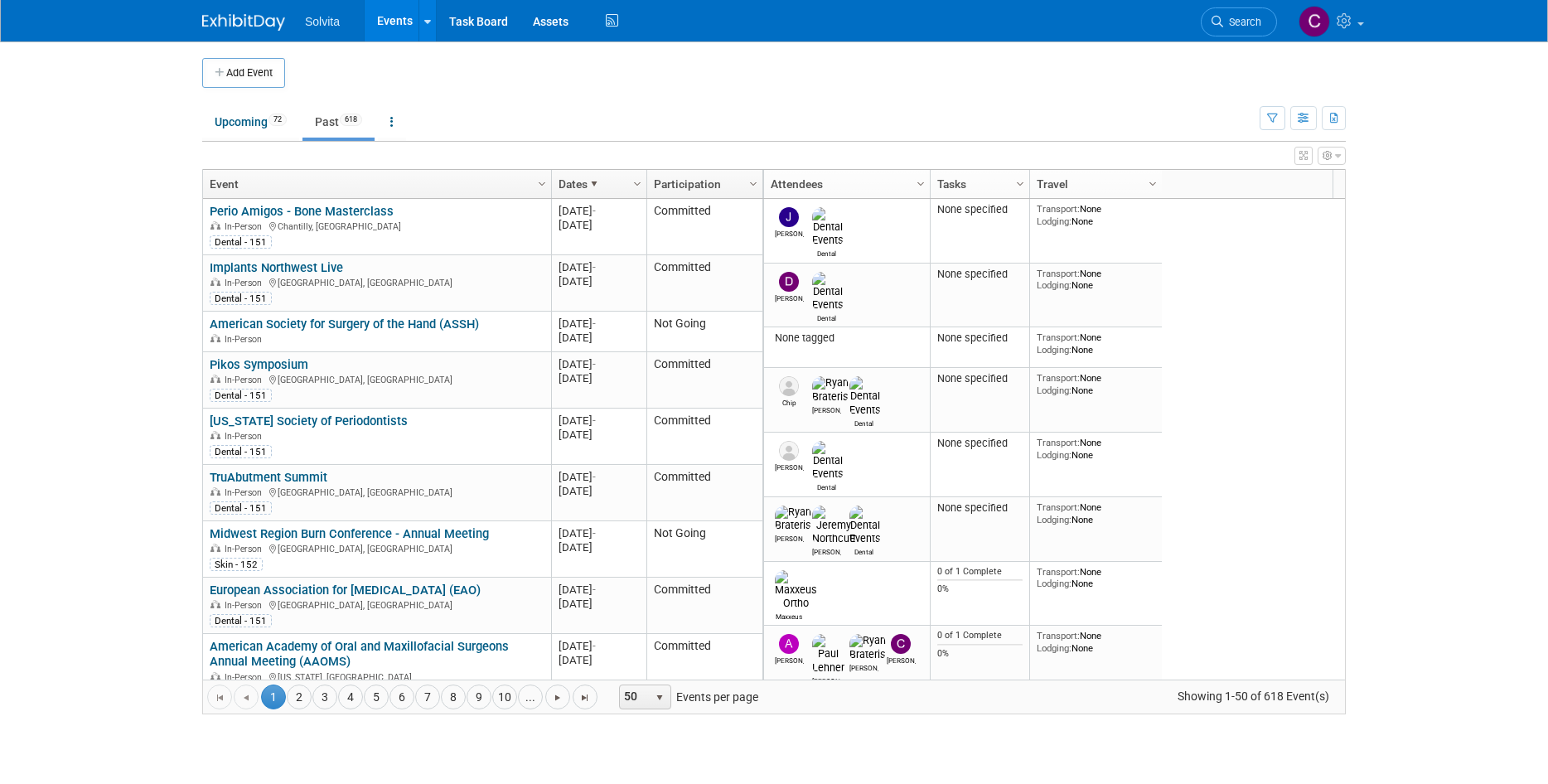
click at [397, 18] on link "Events" at bounding box center [395, 20] width 60 height 41
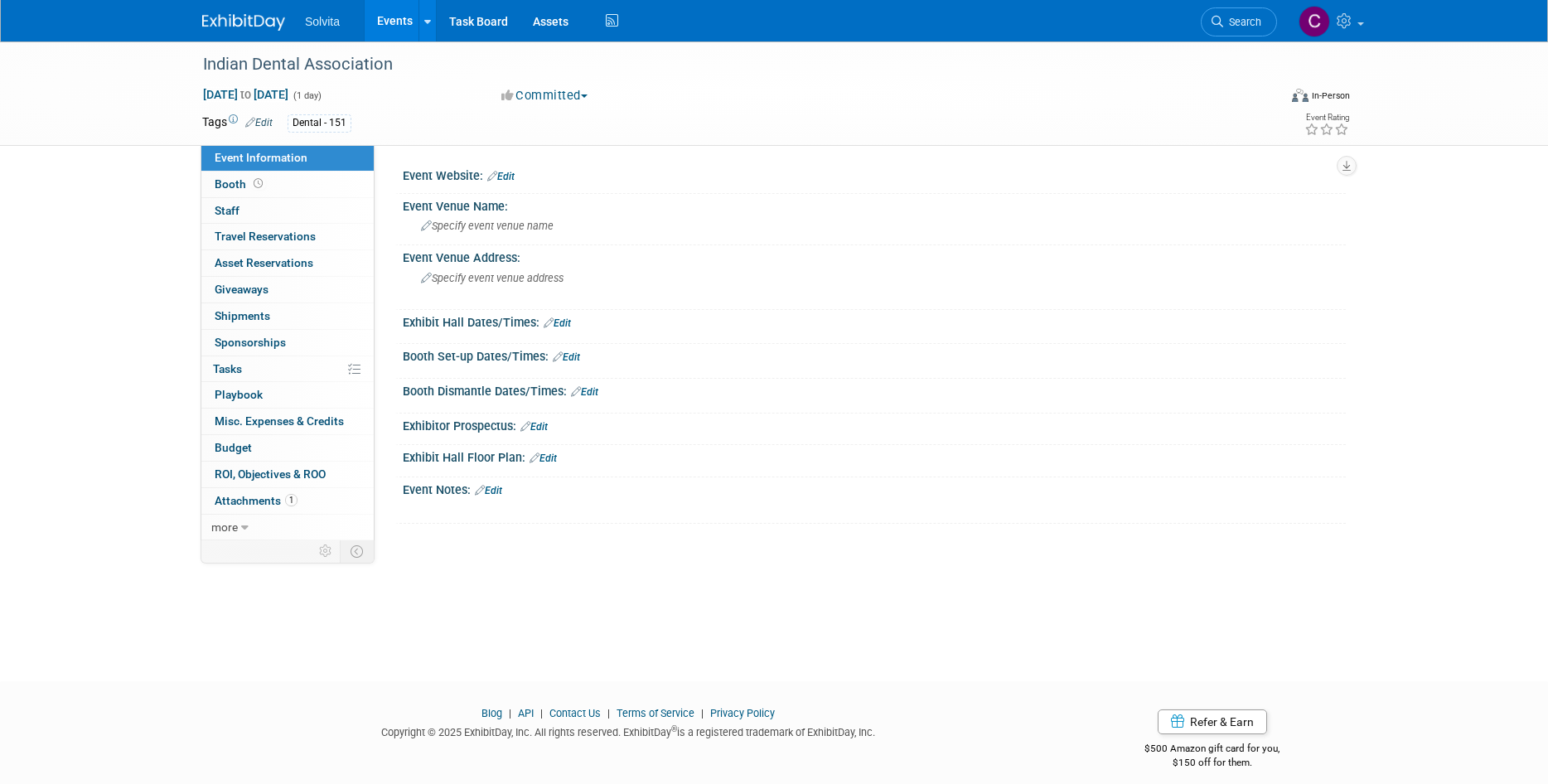
click at [383, 22] on link "Events" at bounding box center [395, 20] width 60 height 41
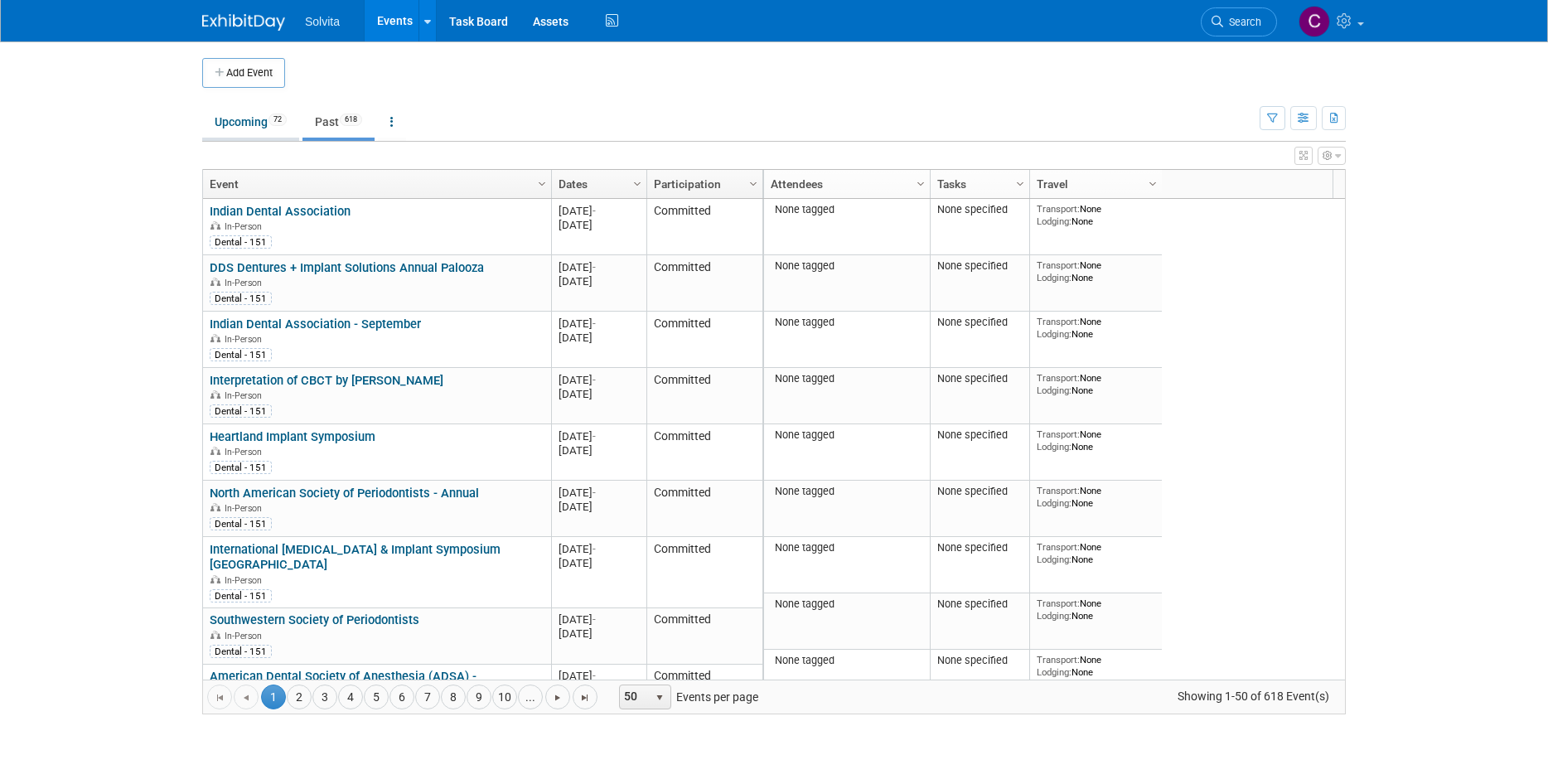
click at [252, 136] on link "Upcoming 72" at bounding box center [251, 122] width 97 height 32
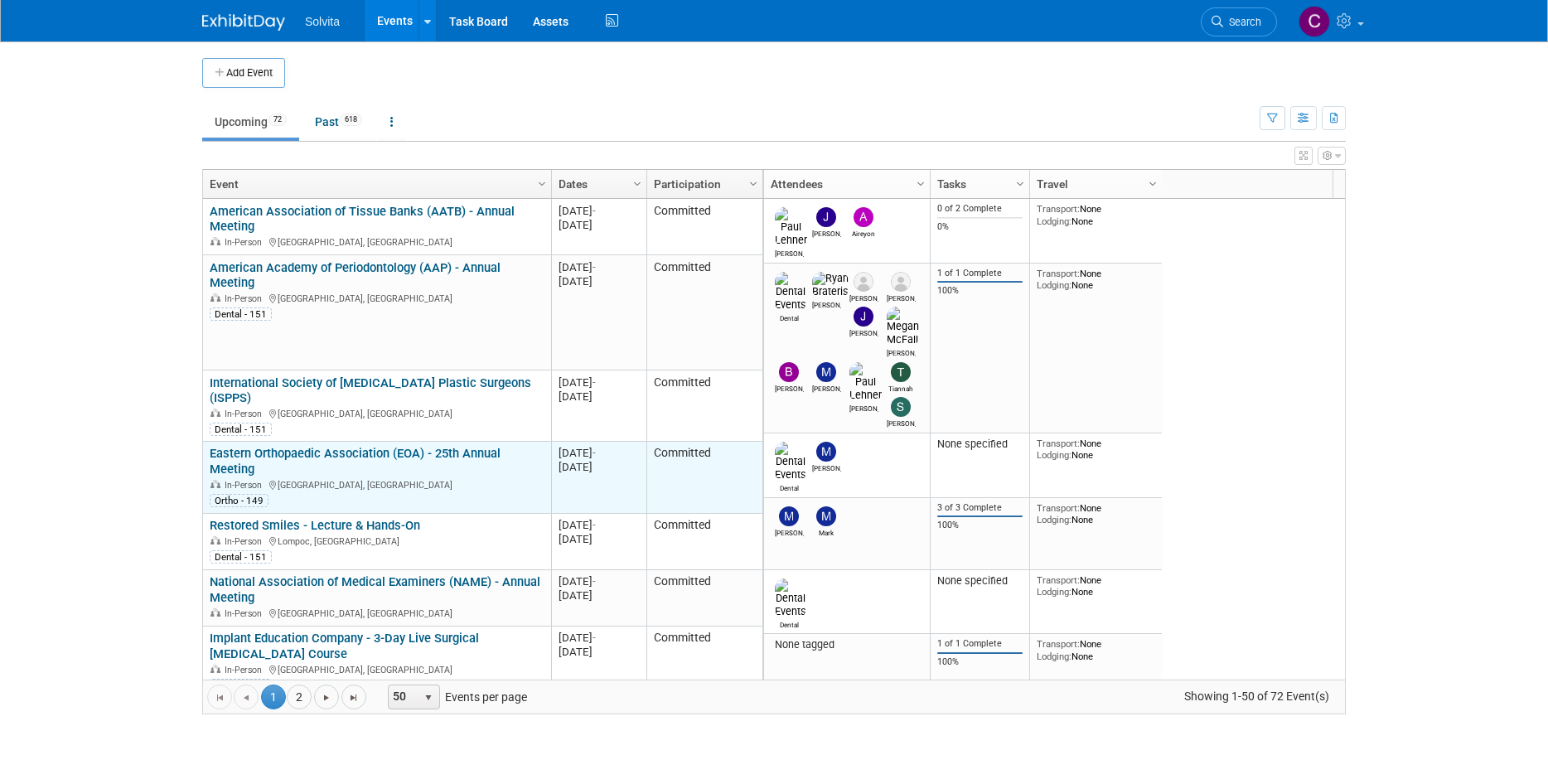
click at [442, 446] on link "Eastern Orthopaedic Association (EOA) - 25th Annual Meeting" at bounding box center [355, 461] width 291 height 31
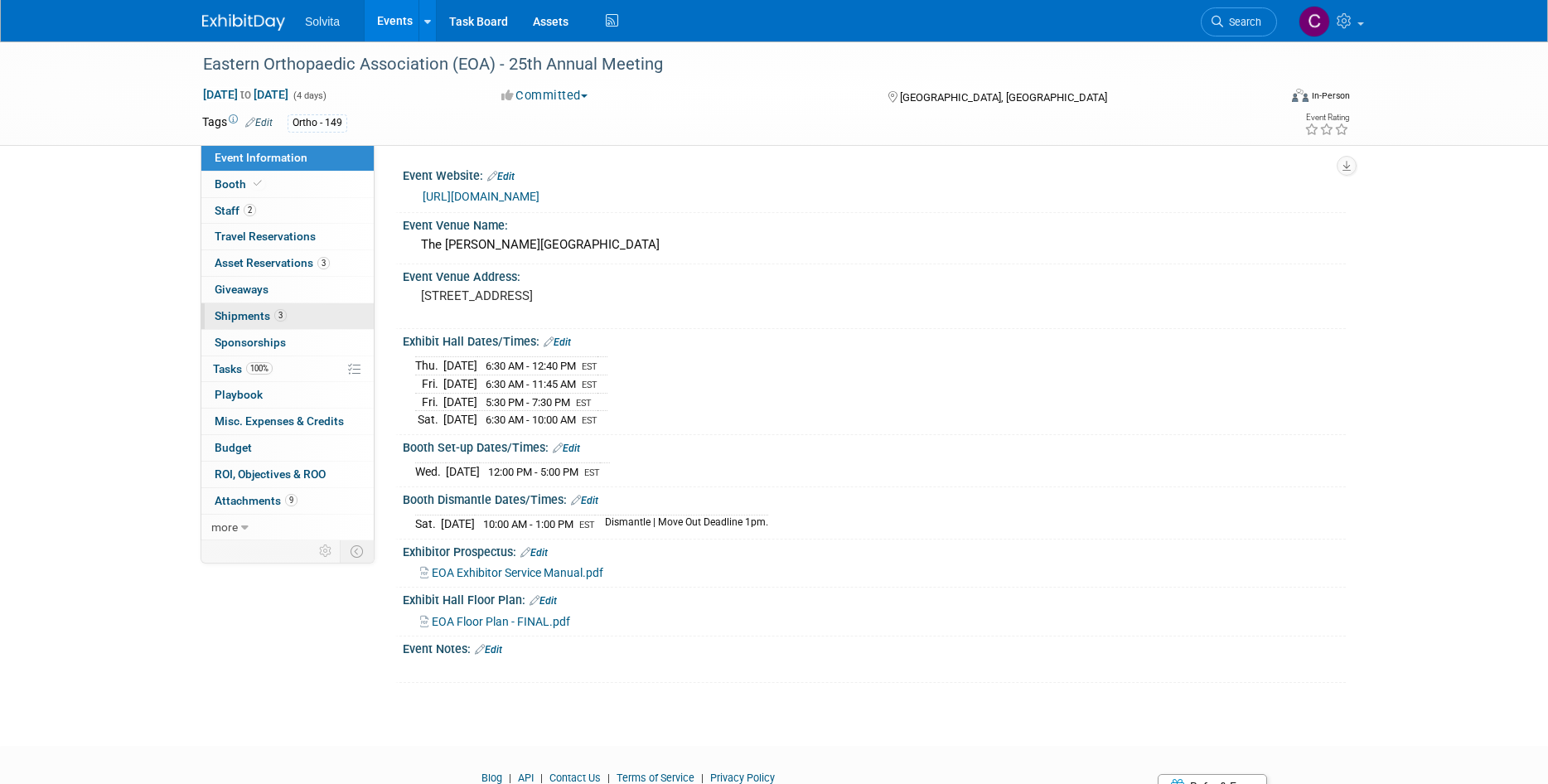
click at [251, 318] on span "Shipments 3" at bounding box center [251, 316] width 72 height 13
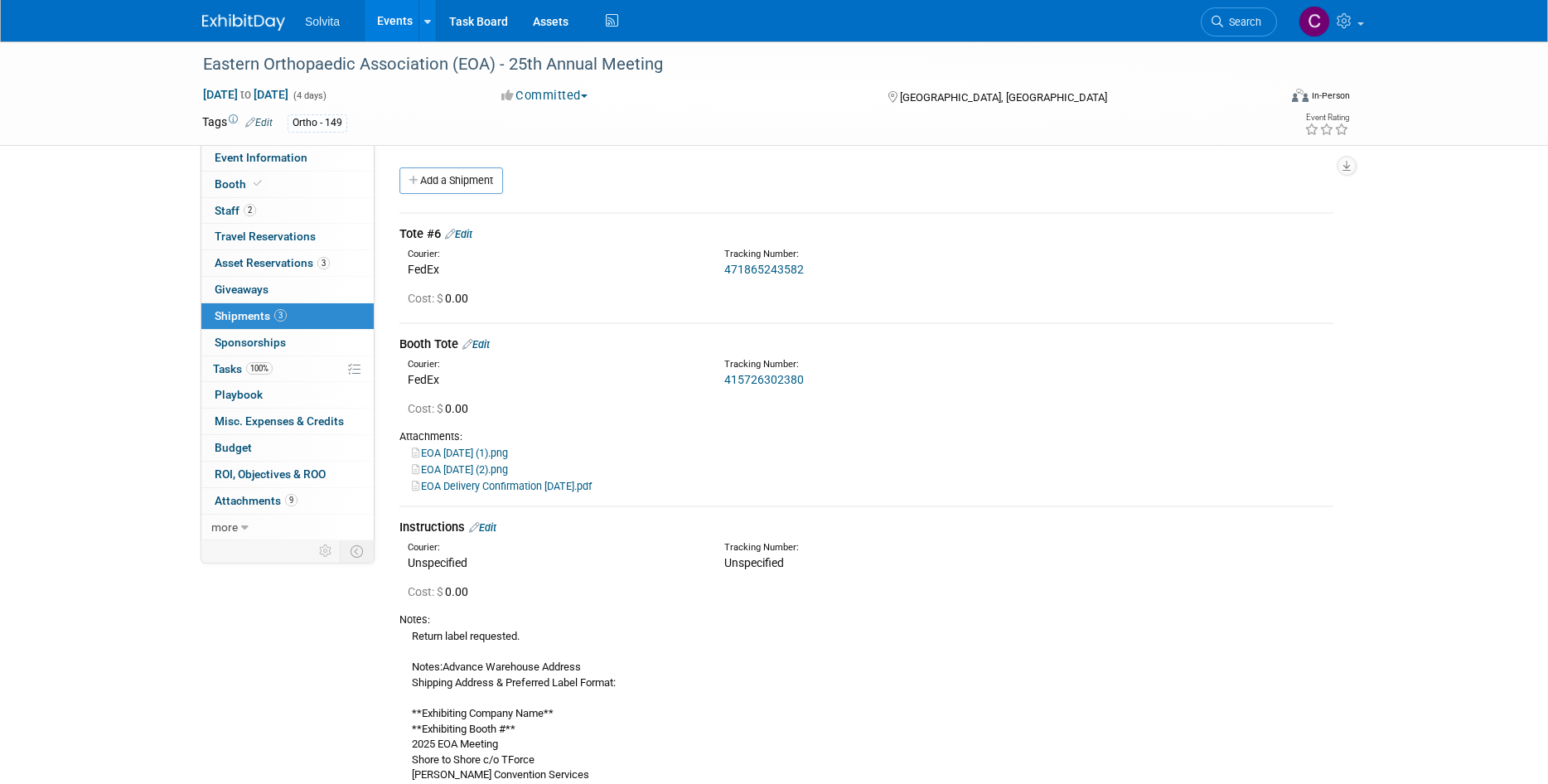
click at [758, 264] on link "471865243582" at bounding box center [764, 269] width 80 height 13
click at [465, 233] on link "Edit" at bounding box center [459, 234] width 28 height 13
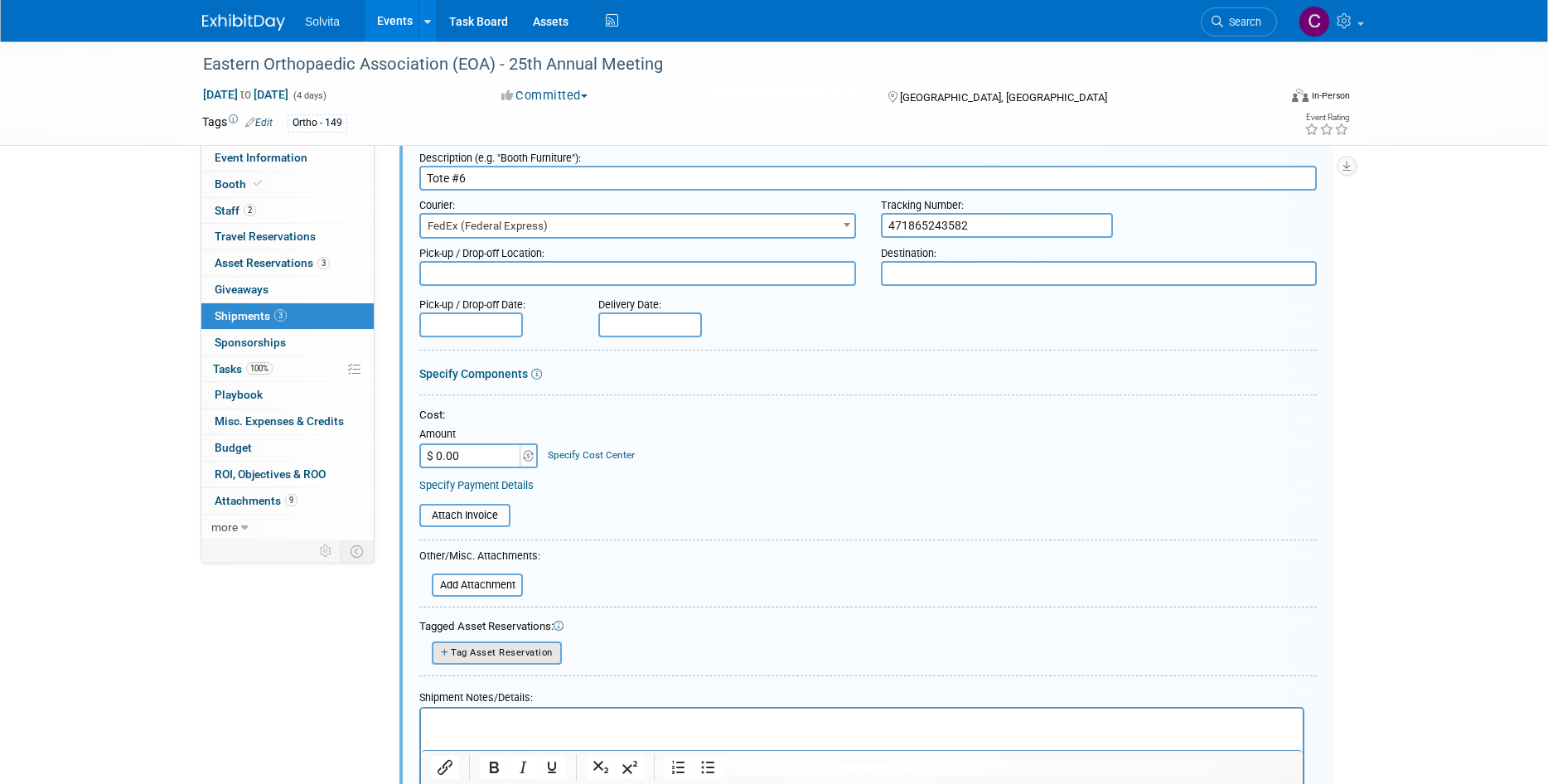
scroll to position [107, 0]
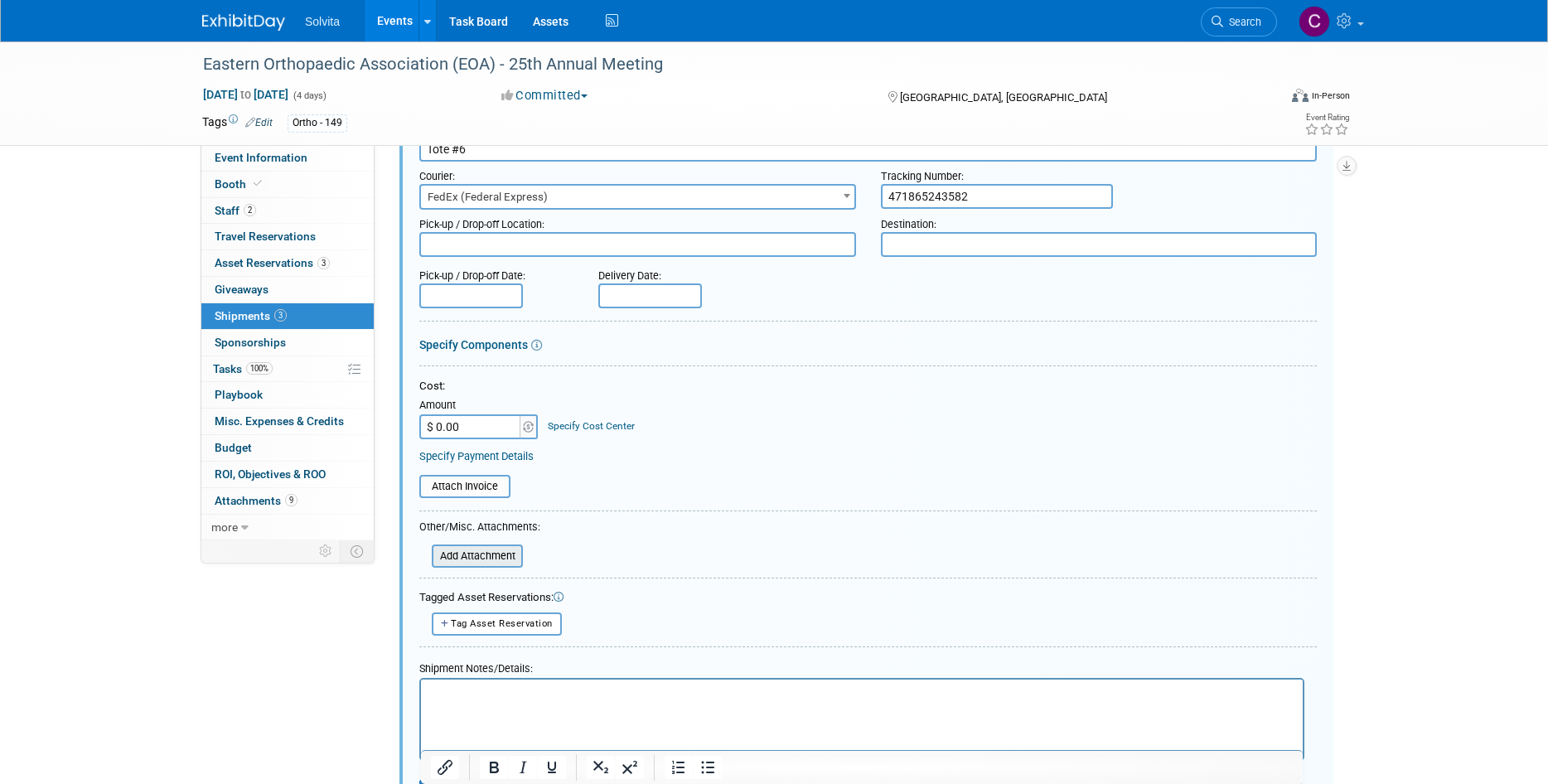
click at [497, 563] on input "file" at bounding box center [422, 556] width 197 height 20
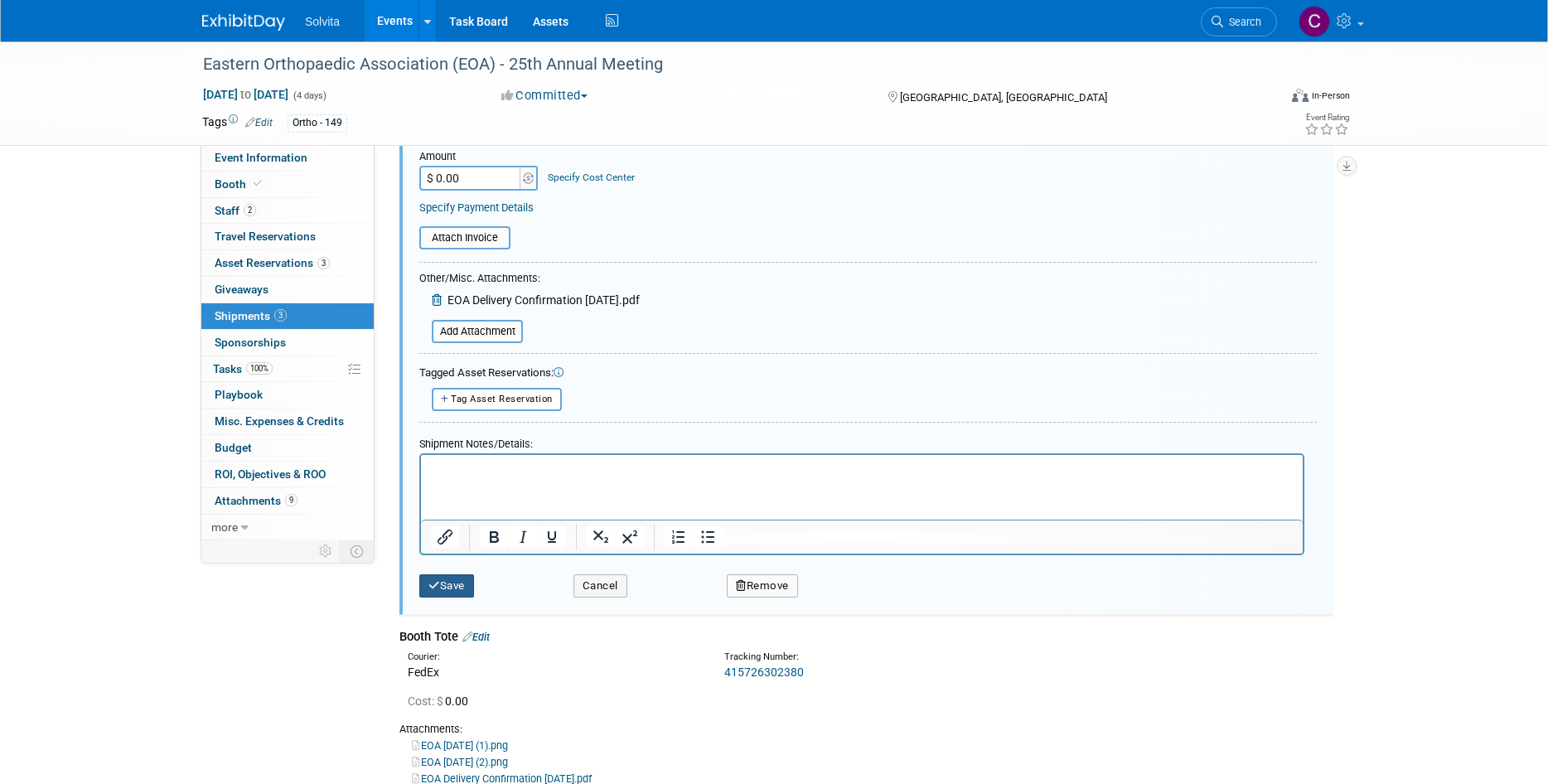
click at [450, 593] on button "Save" at bounding box center [446, 586] width 55 height 23
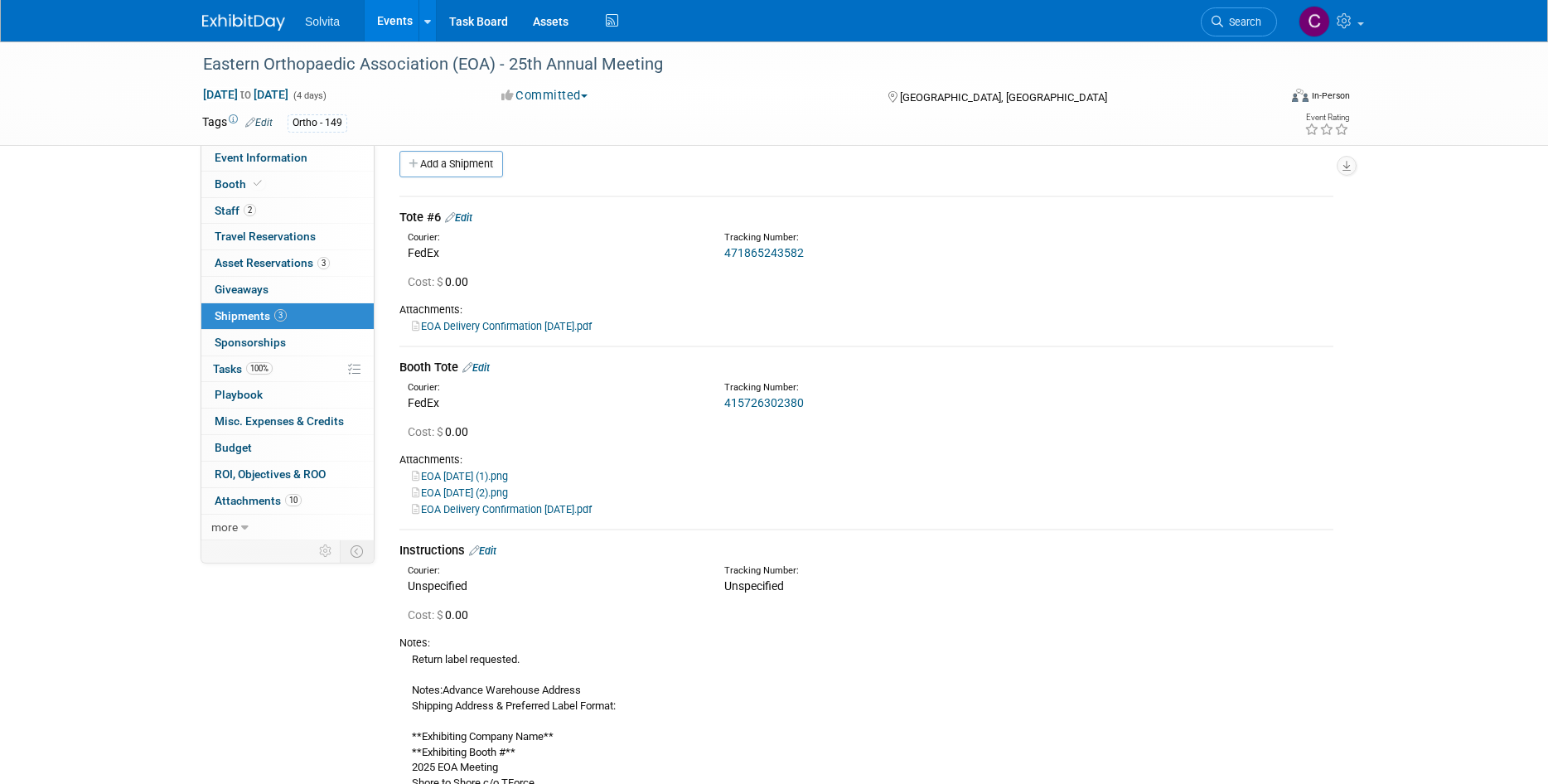
scroll to position [0, 0]
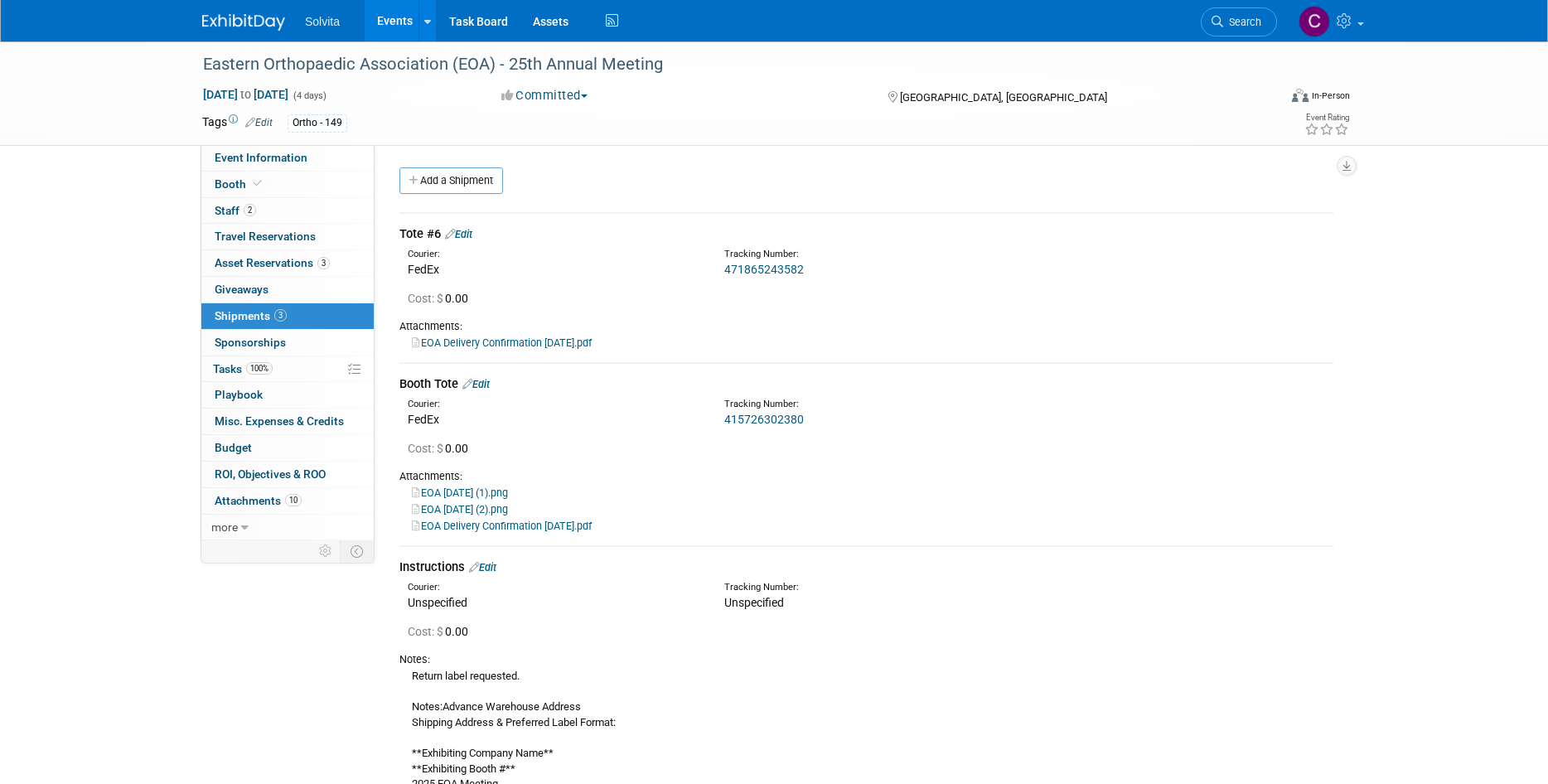
click at [393, 11] on link "Events" at bounding box center [395, 20] width 60 height 41
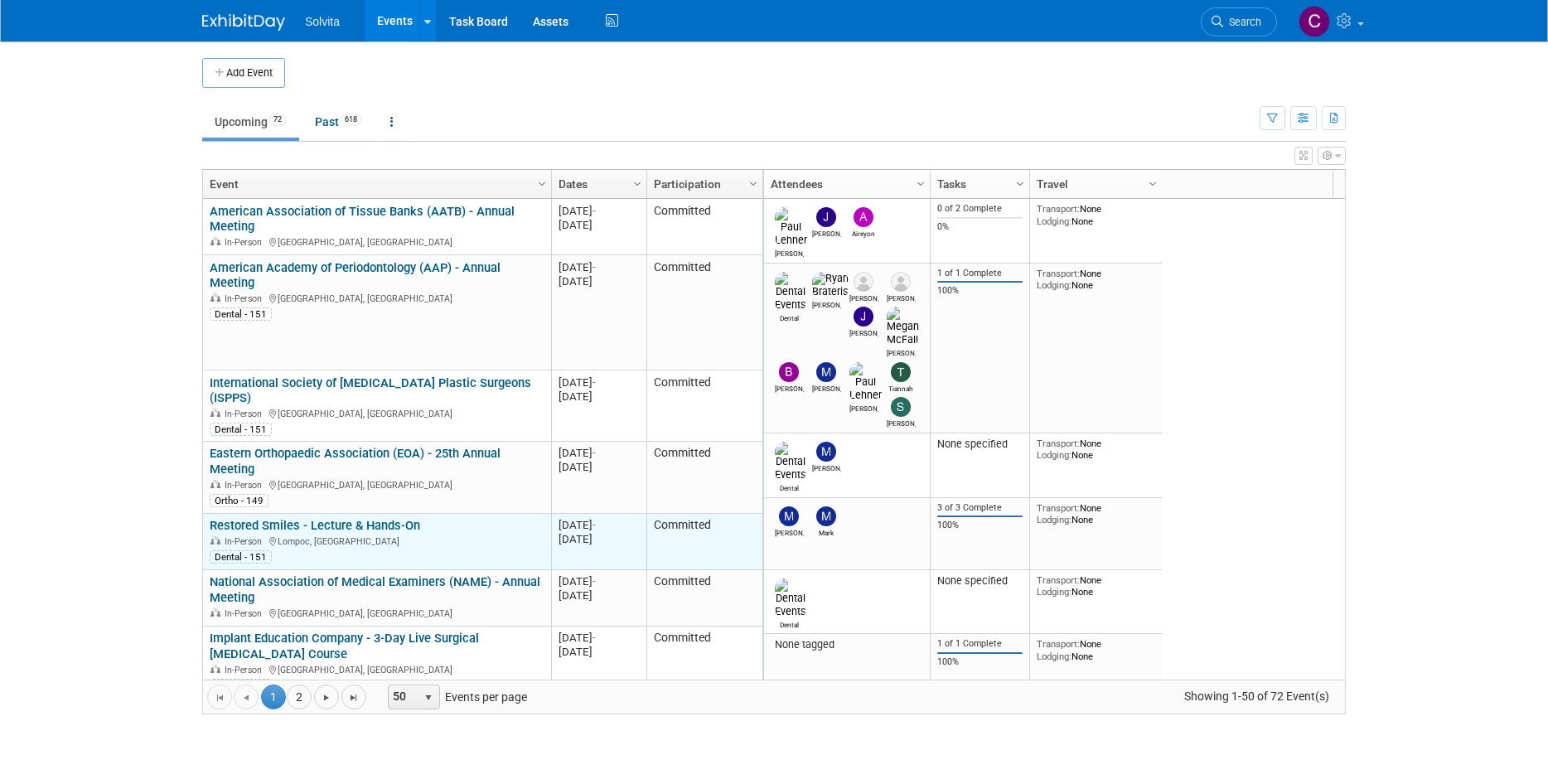
click at [370, 518] on link "Restored Smiles - Lecture & Hands-On" at bounding box center [314, 526] width 210 height 15
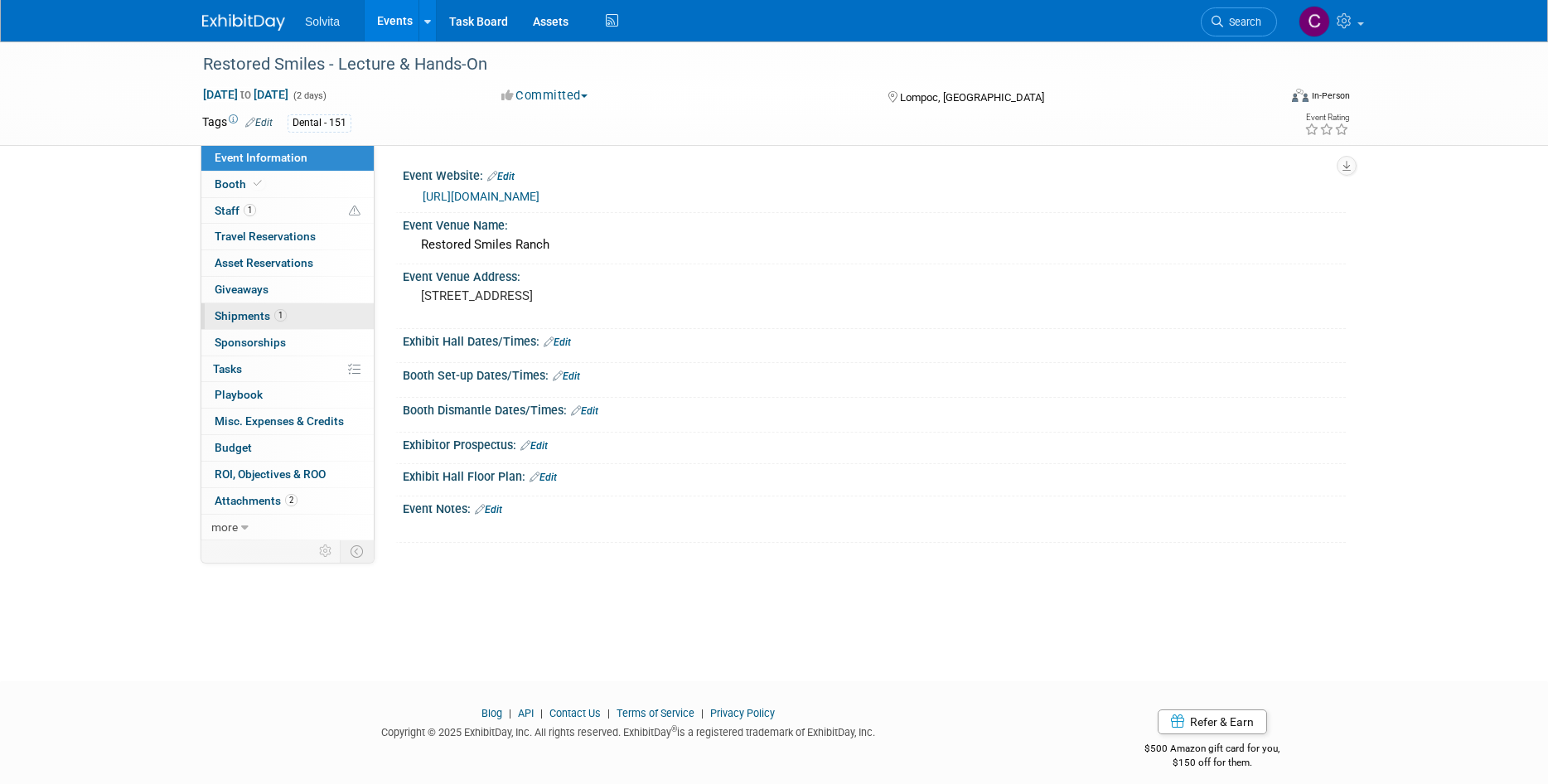
click at [262, 315] on span "Shipments 1" at bounding box center [251, 316] width 72 height 13
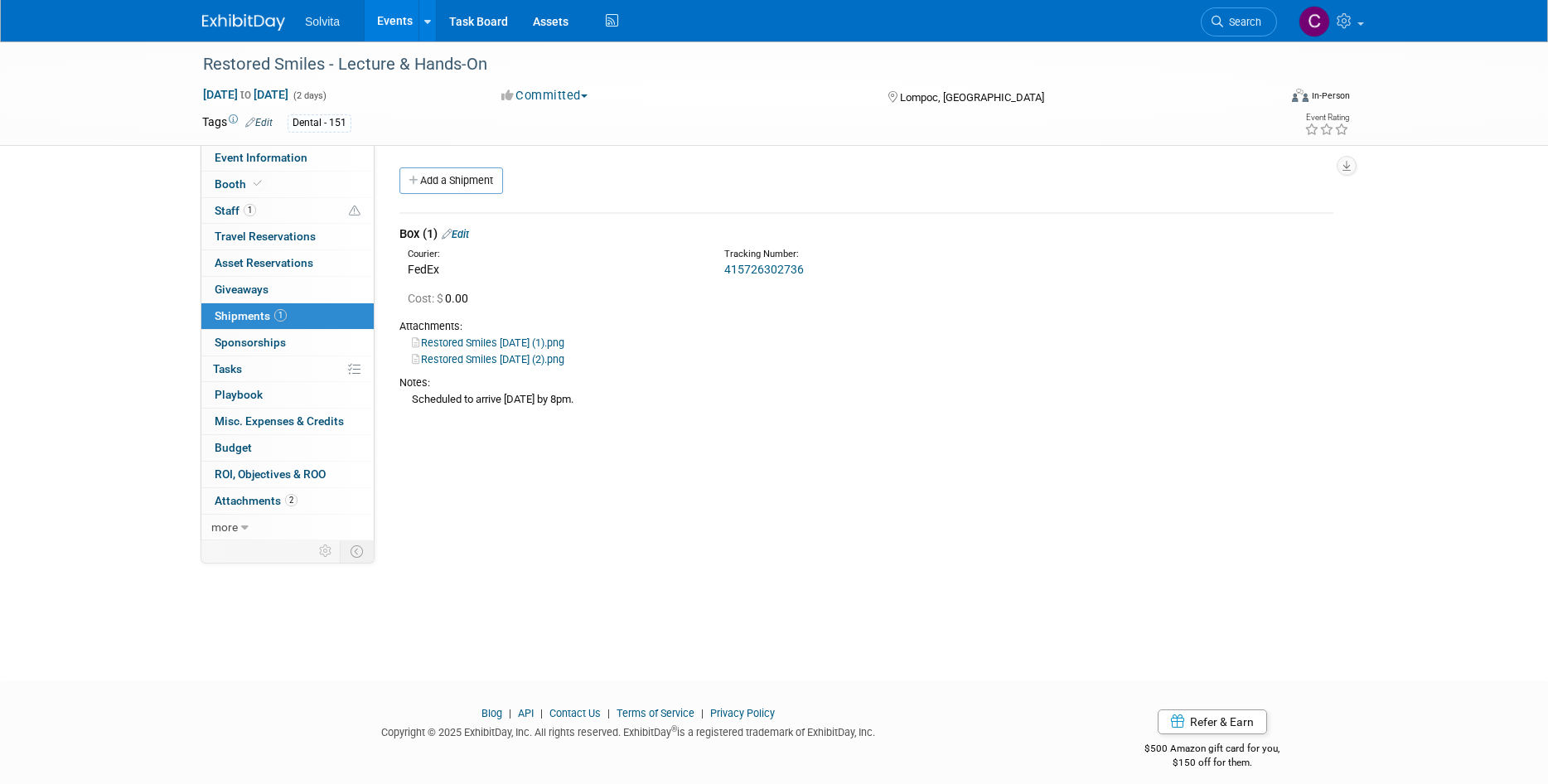
click at [771, 271] on link "415726302736" at bounding box center [764, 269] width 80 height 13
click at [403, 22] on link "Events" at bounding box center [395, 20] width 60 height 41
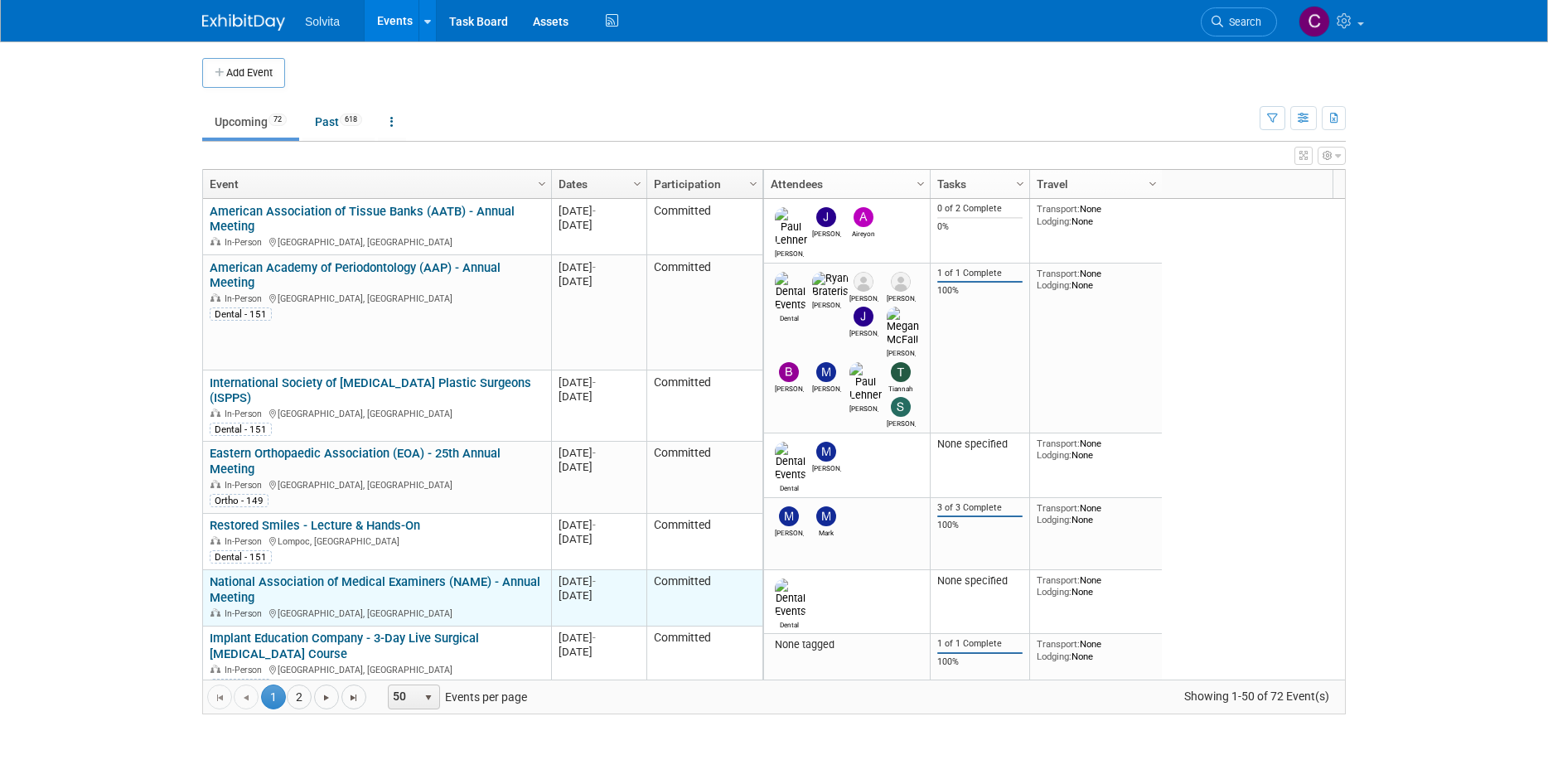
click at [366, 574] on link "National Association of Medical Examiners (NAME) - Annual Meeting" at bounding box center [375, 589] width 330 height 31
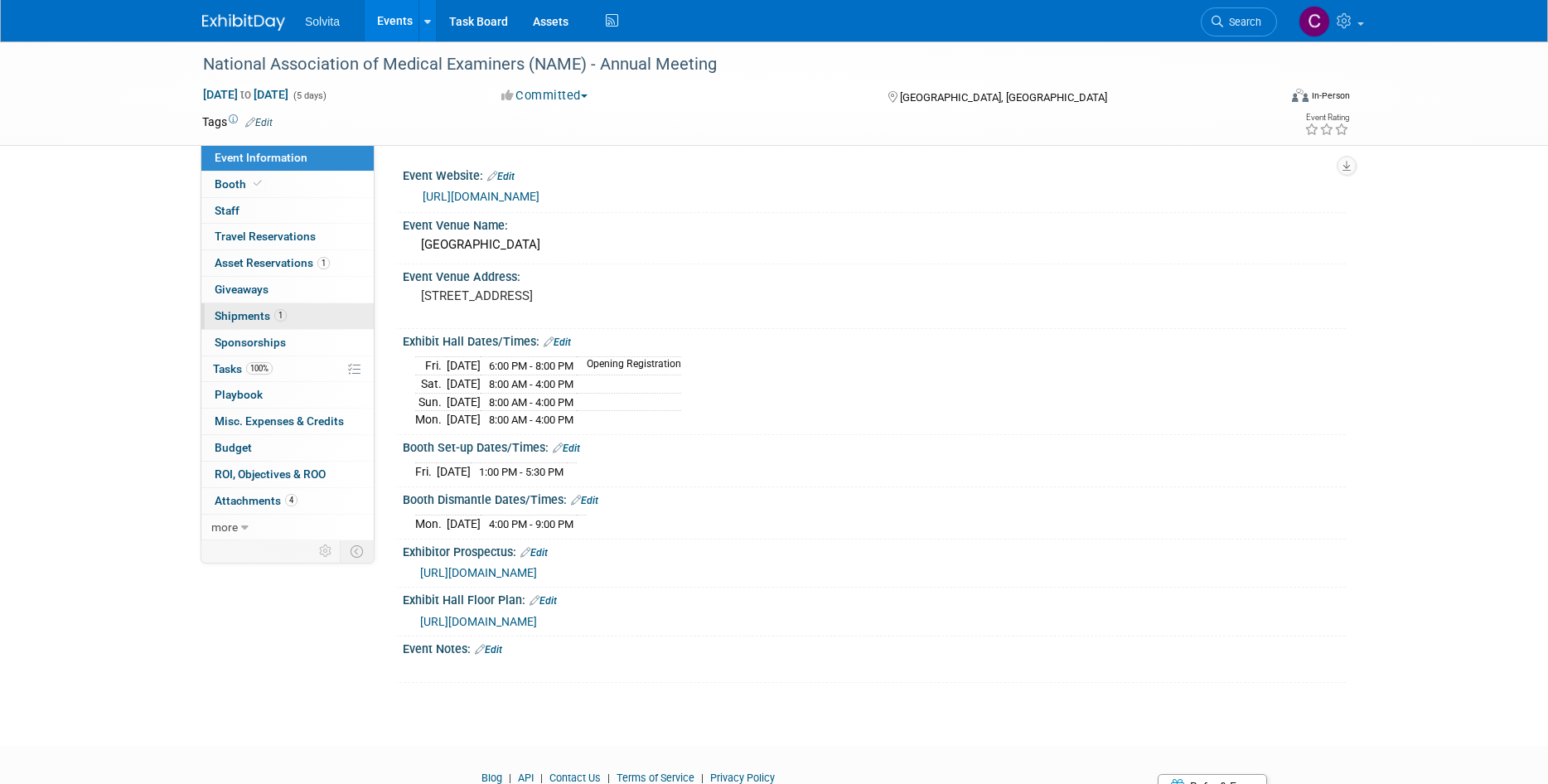
click at [243, 312] on span "Shipments 1" at bounding box center [251, 316] width 72 height 13
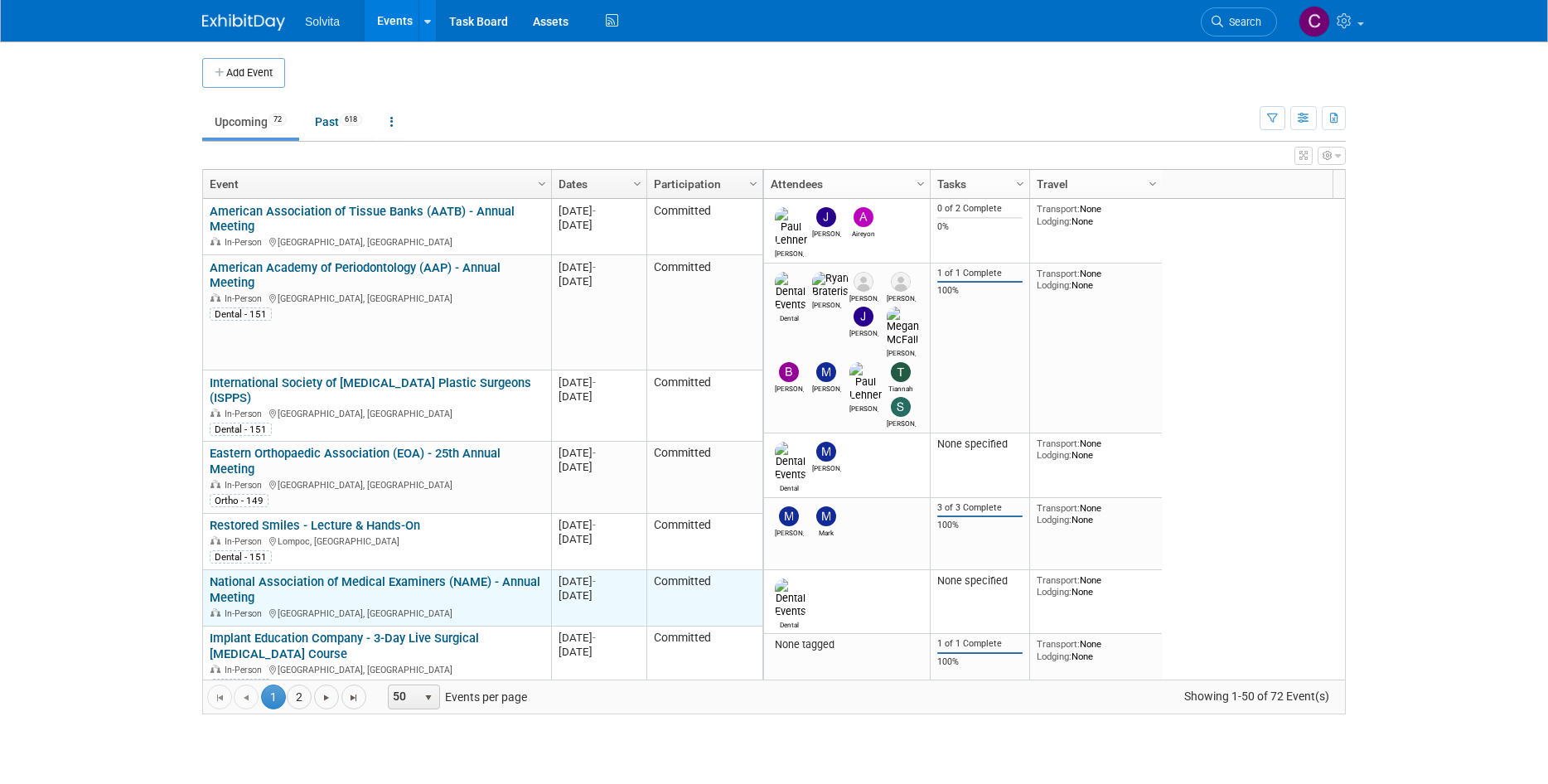
scroll to position [100, 0]
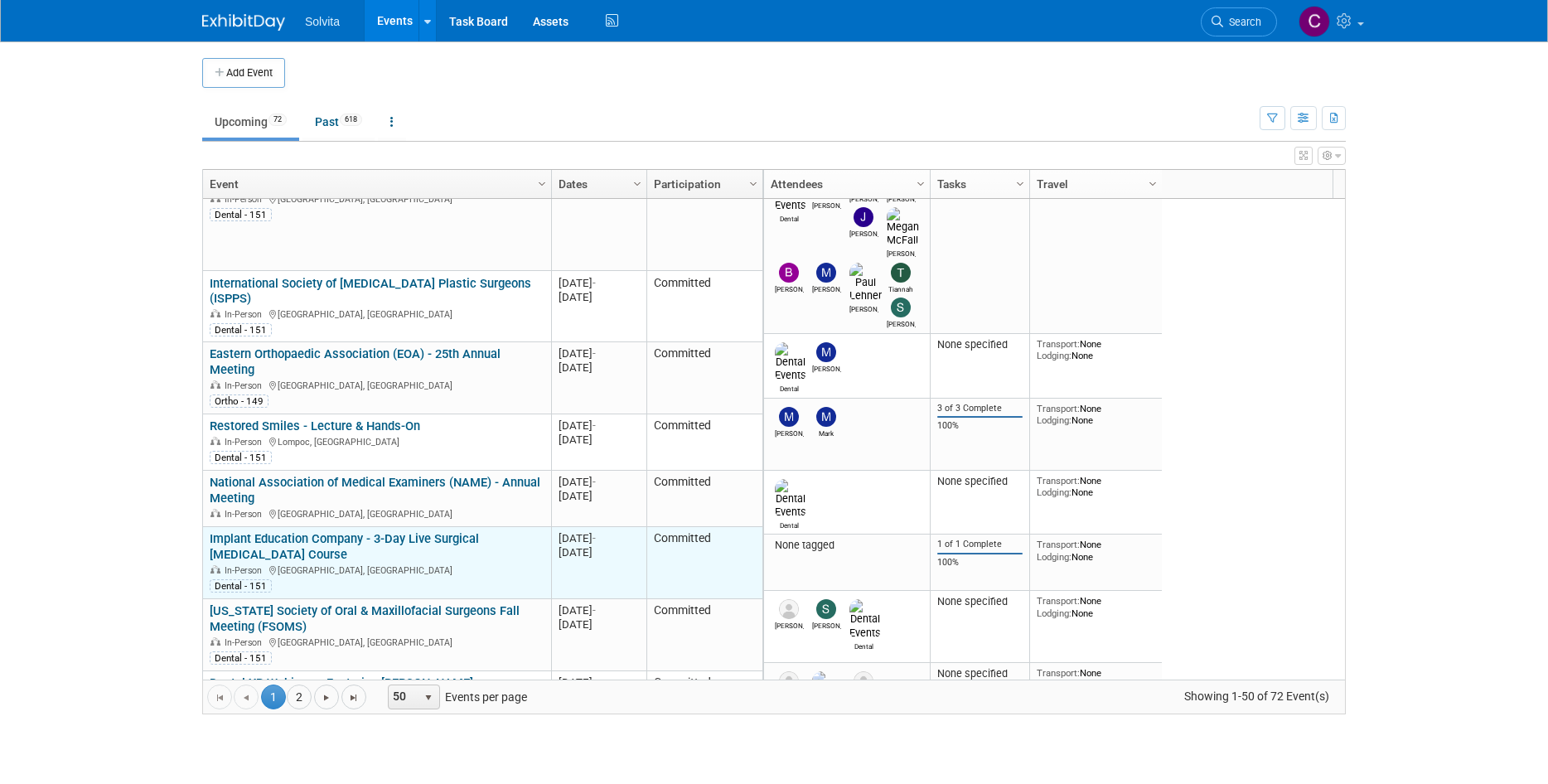
click at [461, 531] on link "Implant Education Company - 3-Day Live Surgical [MEDICAL_DATA] Course" at bounding box center [344, 546] width 269 height 31
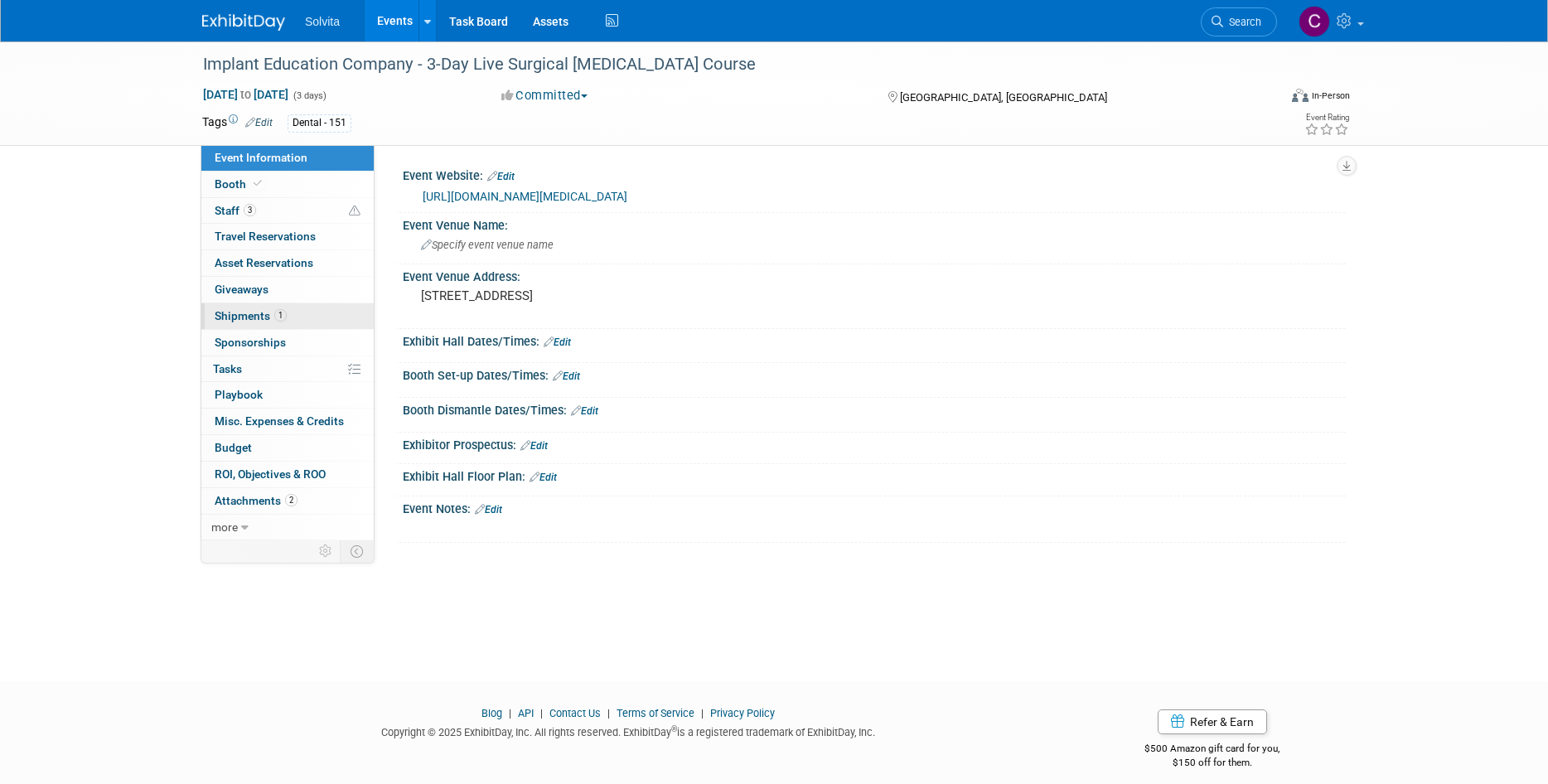
click at [250, 317] on span "Shipments 1" at bounding box center [251, 316] width 72 height 13
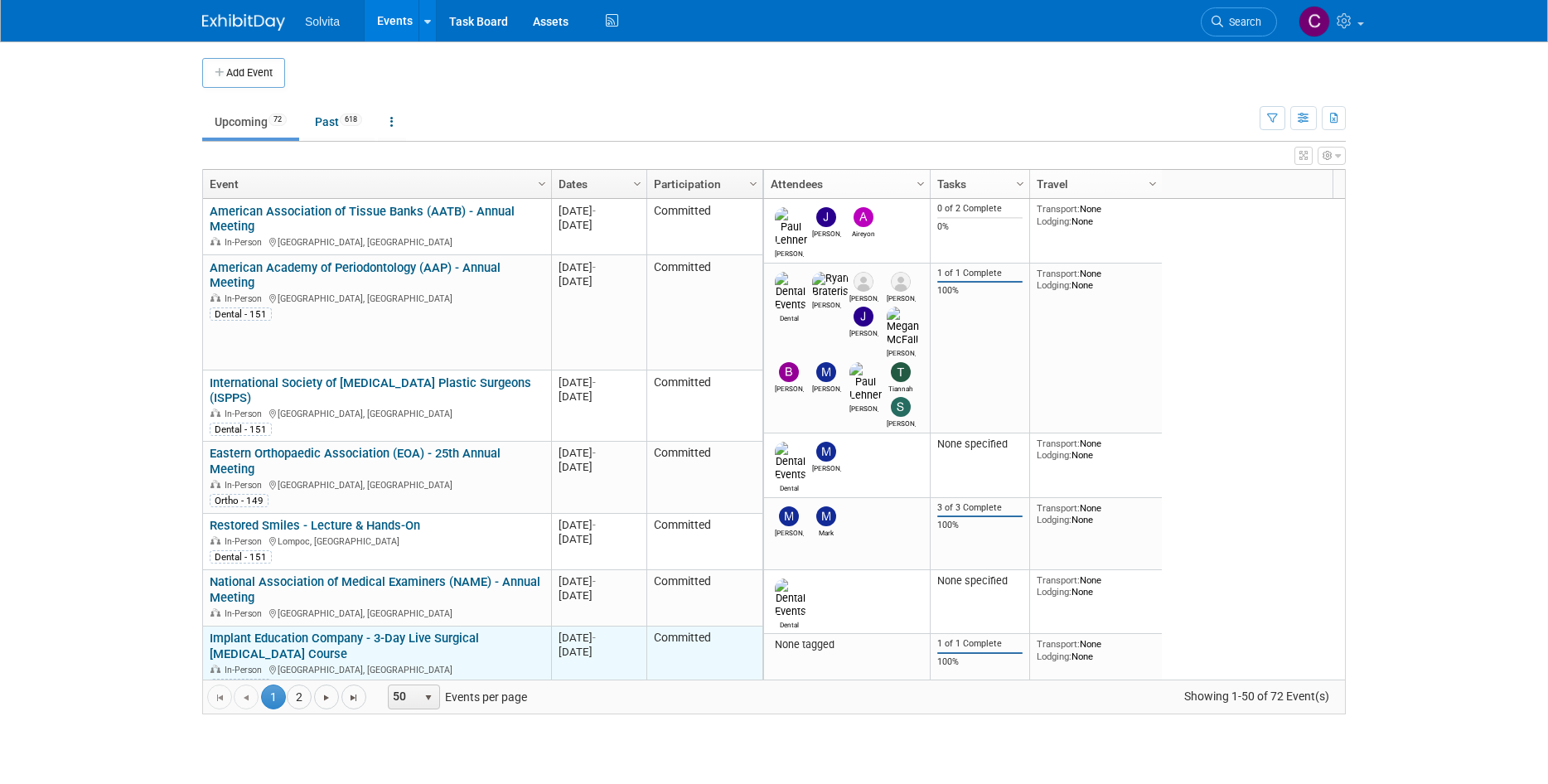
scroll to position [100, 0]
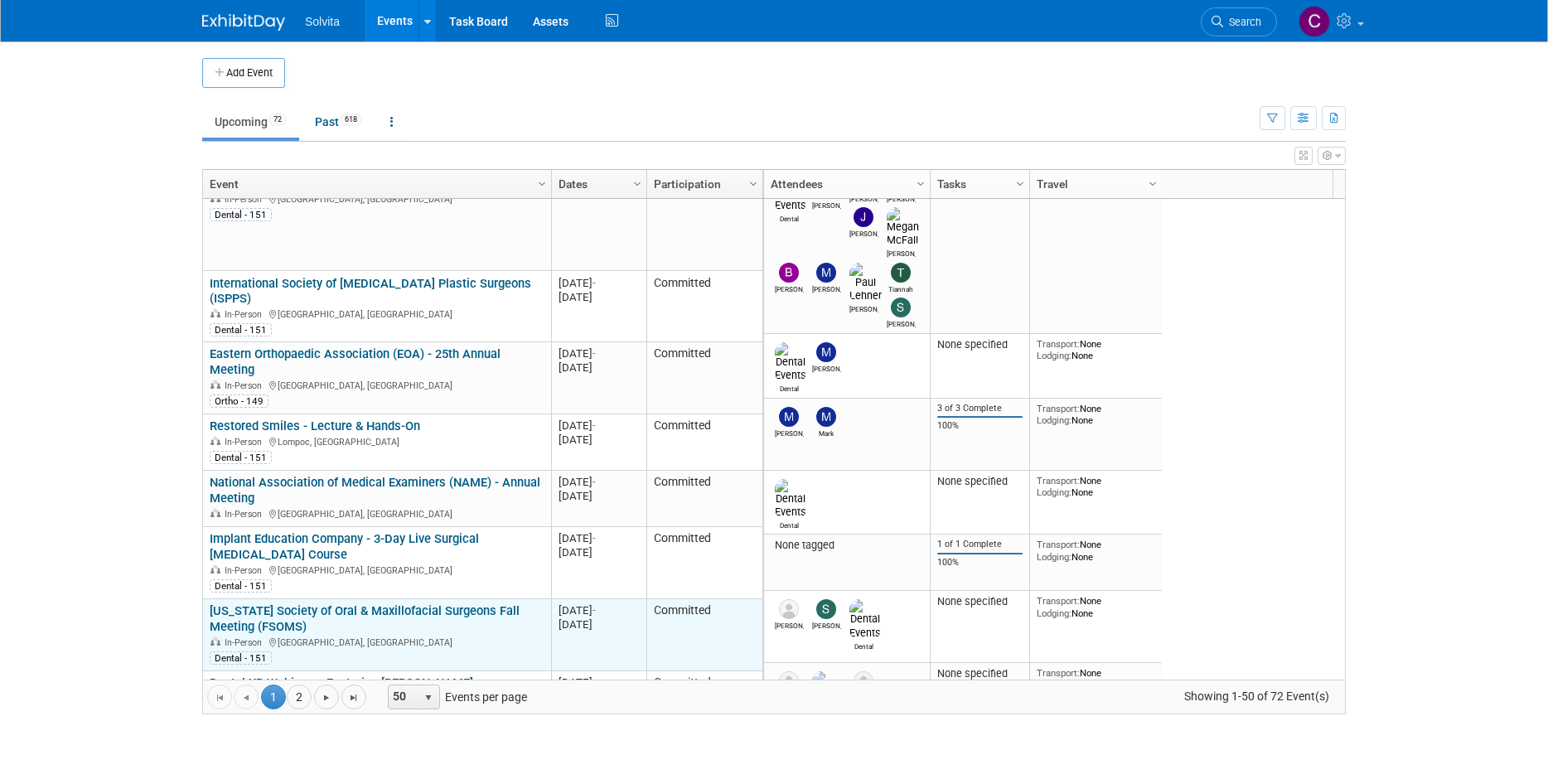
click at [381, 603] on link "[US_STATE] Society of Oral & Maxillofacial Surgeons Fall Meeting (FSOMS)" at bounding box center [365, 618] width 310 height 31
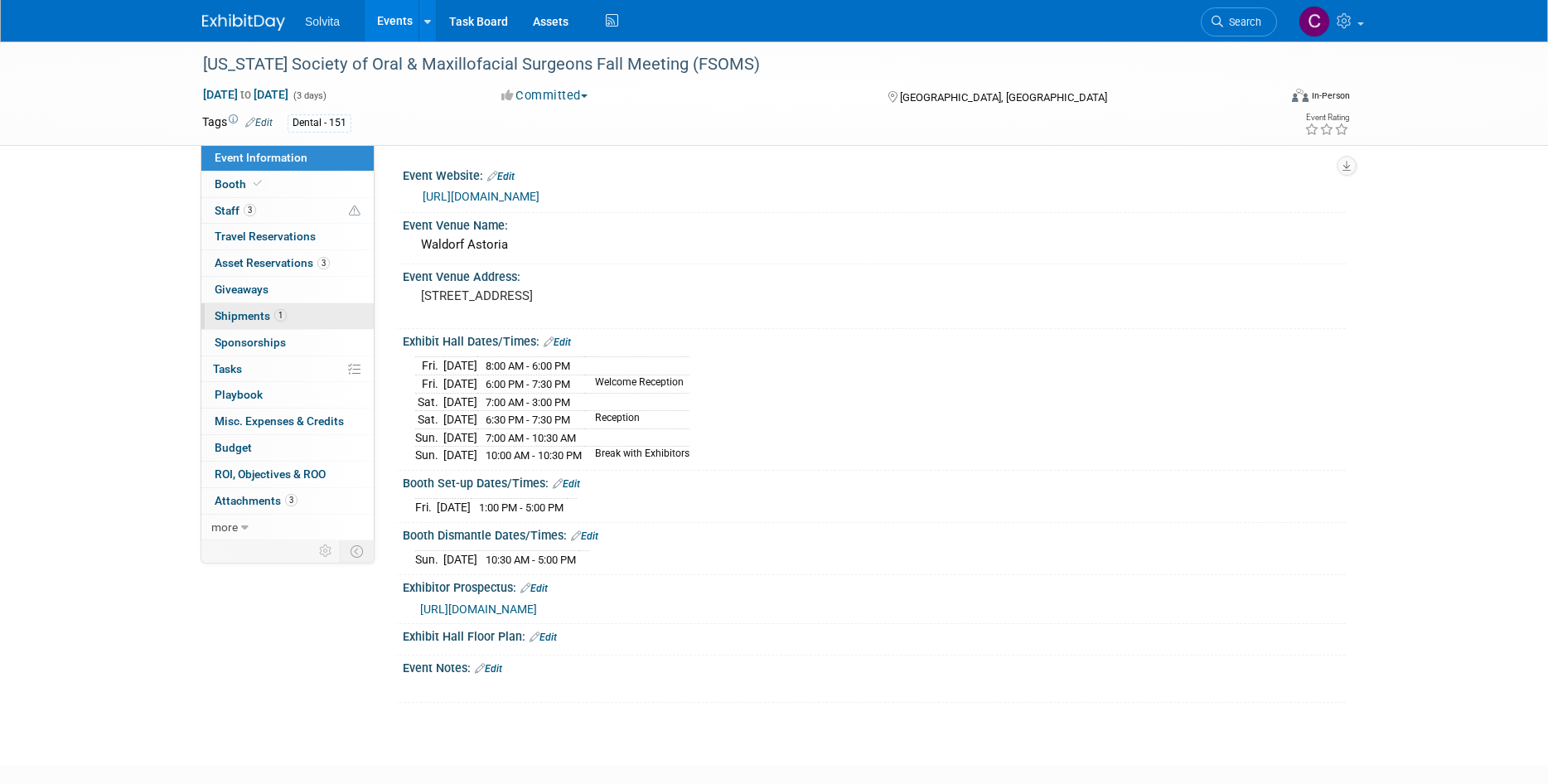
click at [230, 309] on link "1 Shipments 1" at bounding box center [288, 316] width 173 height 26
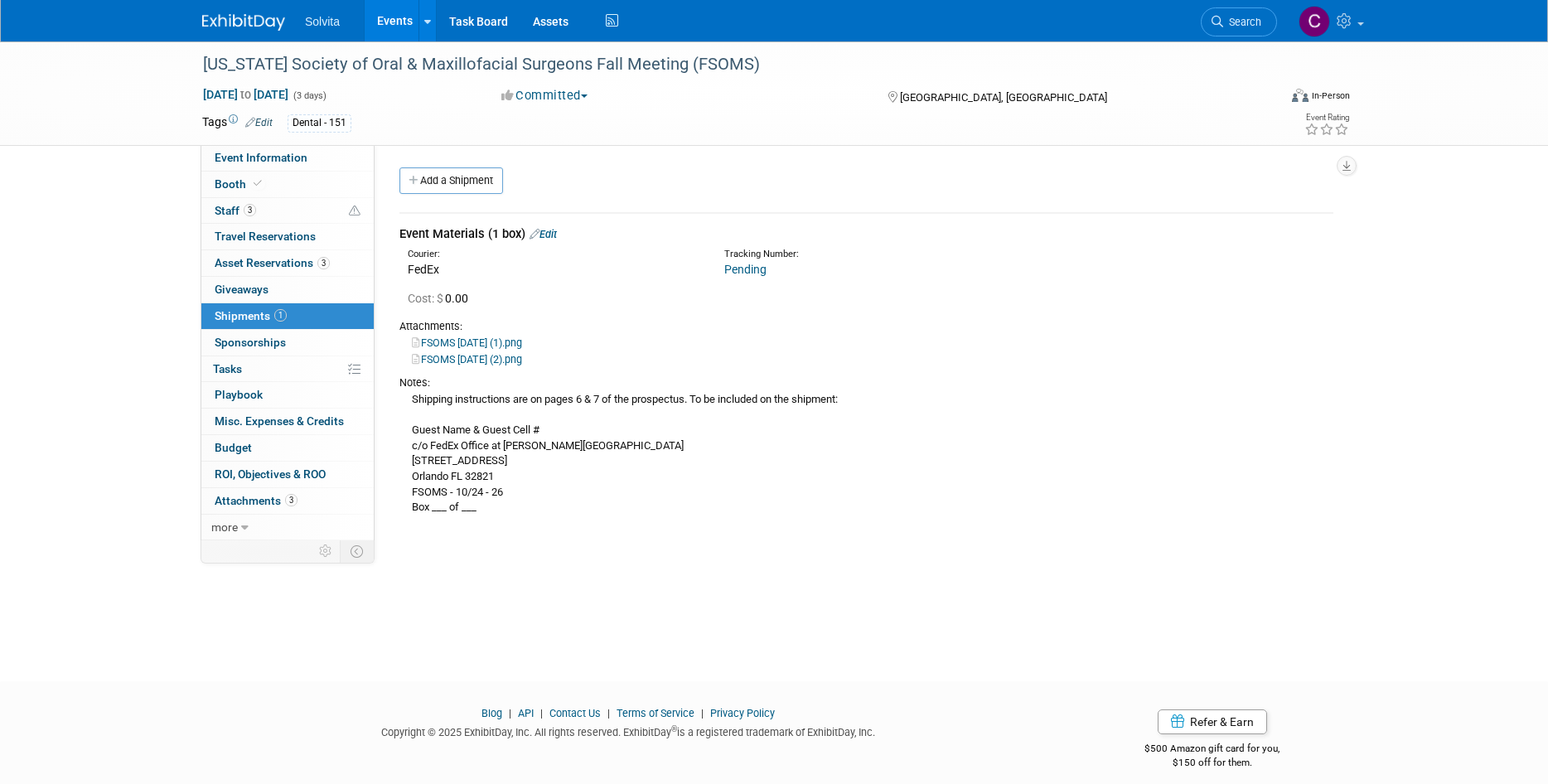
drag, startPoint x: 1190, startPoint y: 352, endPoint x: 1194, endPoint y: 295, distance: 57.1
click at [1190, 352] on div "FSOMS 10.17.25 (2).png" at bounding box center [866, 359] width 934 height 17
click at [396, 13] on link "Events" at bounding box center [395, 20] width 60 height 41
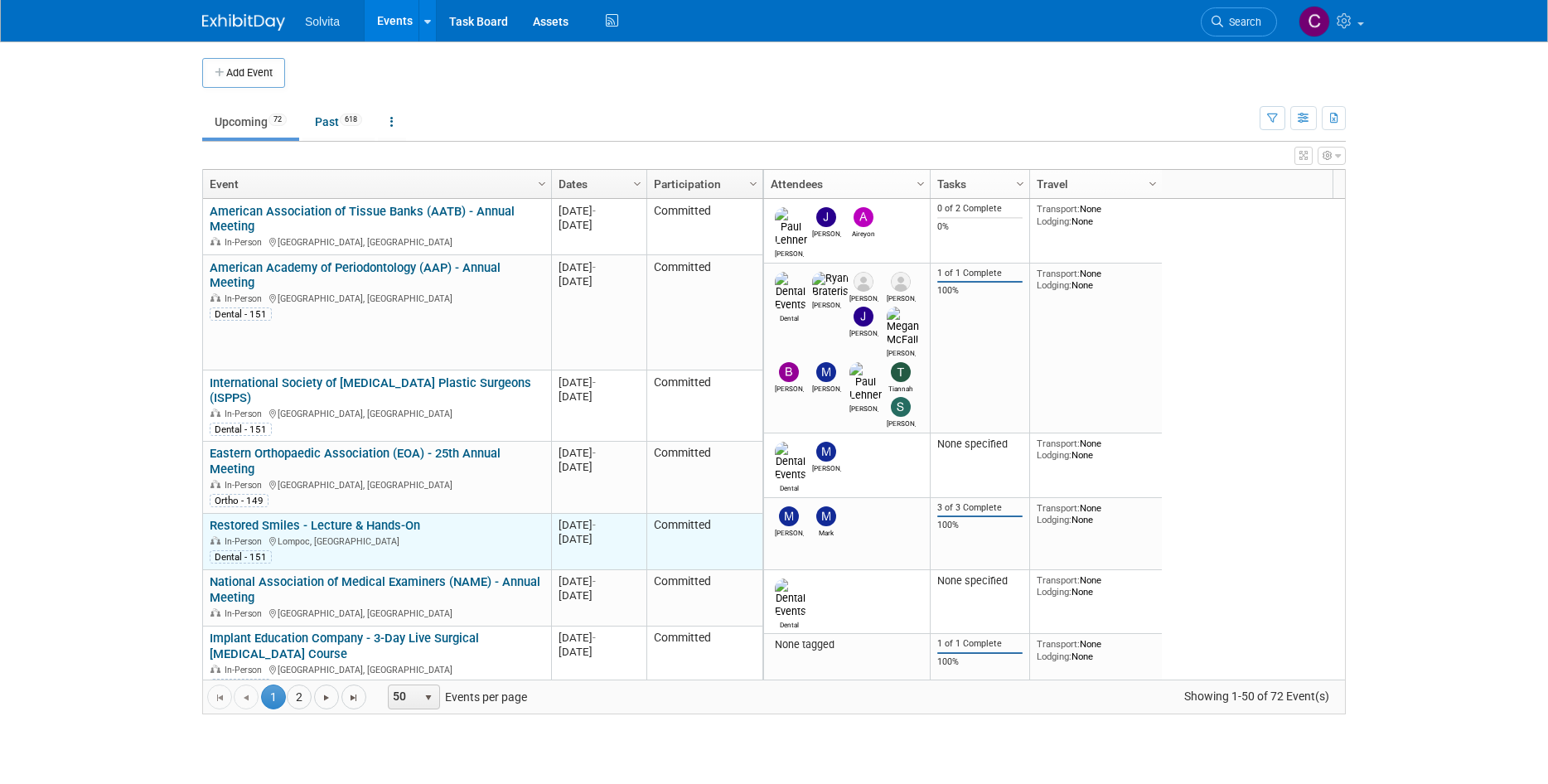
click at [344, 518] on link "Restored Smiles - Lecture & Hands-On" at bounding box center [314, 526] width 210 height 15
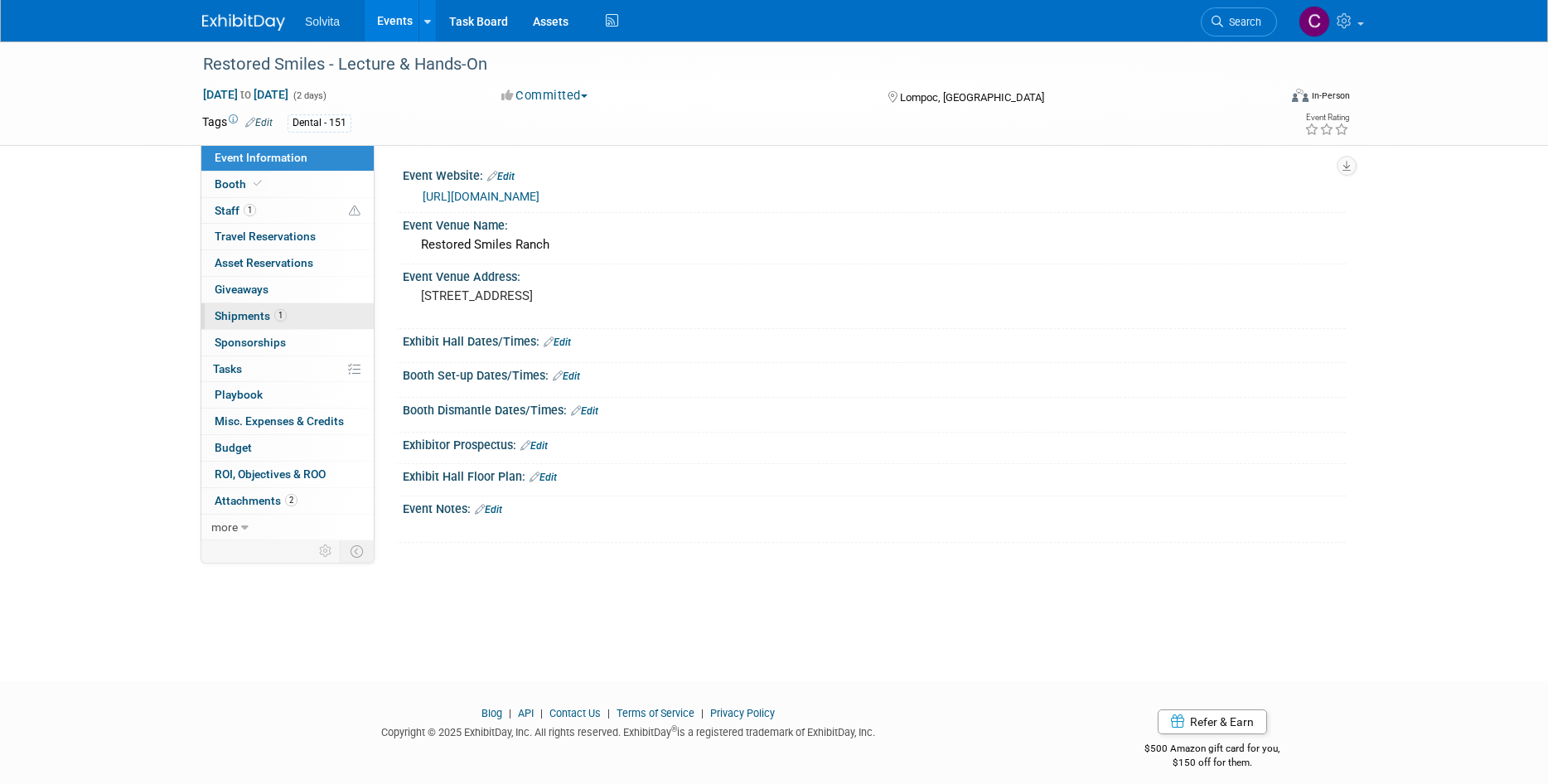
drag, startPoint x: 252, startPoint y: 309, endPoint x: 345, endPoint y: 303, distance: 93.2
click at [253, 309] on span "Shipments 1" at bounding box center [251, 316] width 72 height 13
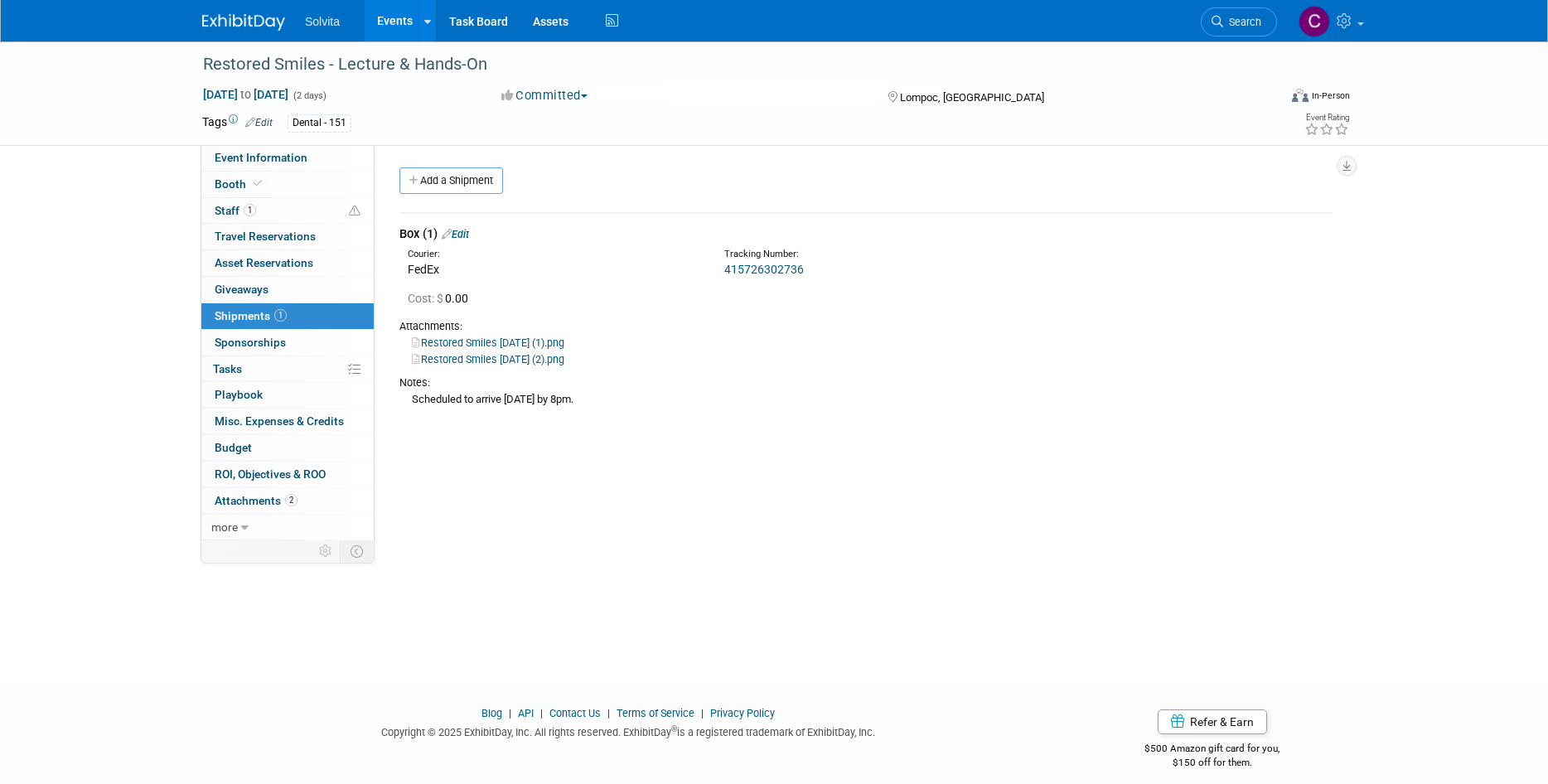
click at [756, 272] on link "415726302736" at bounding box center [764, 269] width 80 height 13
click at [652, 526] on div "Event Website: Edit [URL][DOMAIN_NAME] Event Venue Name: Restored Smiles Ranch …" at bounding box center [860, 342] width 971 height 395
